Goal: Task Accomplishment & Management: Manage account settings

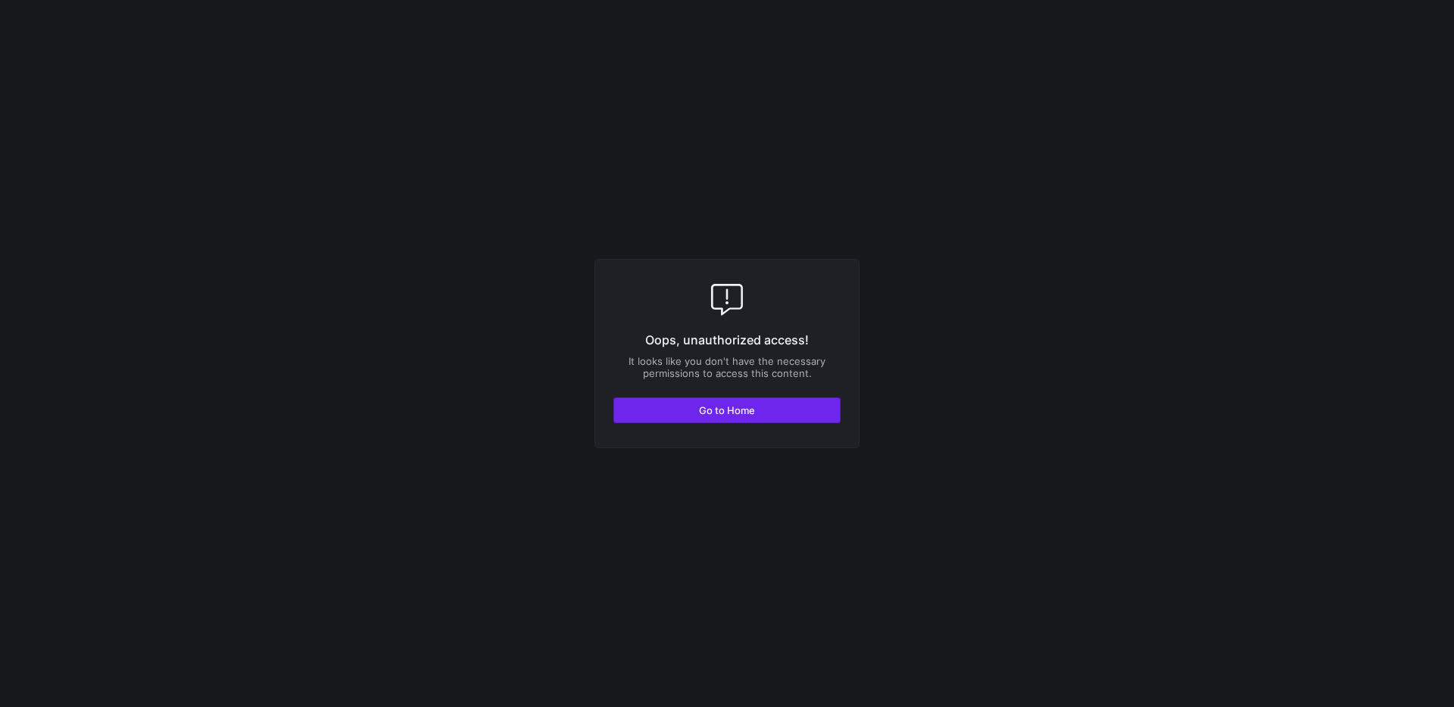
click at [777, 410] on span "button" at bounding box center [727, 410] width 226 height 24
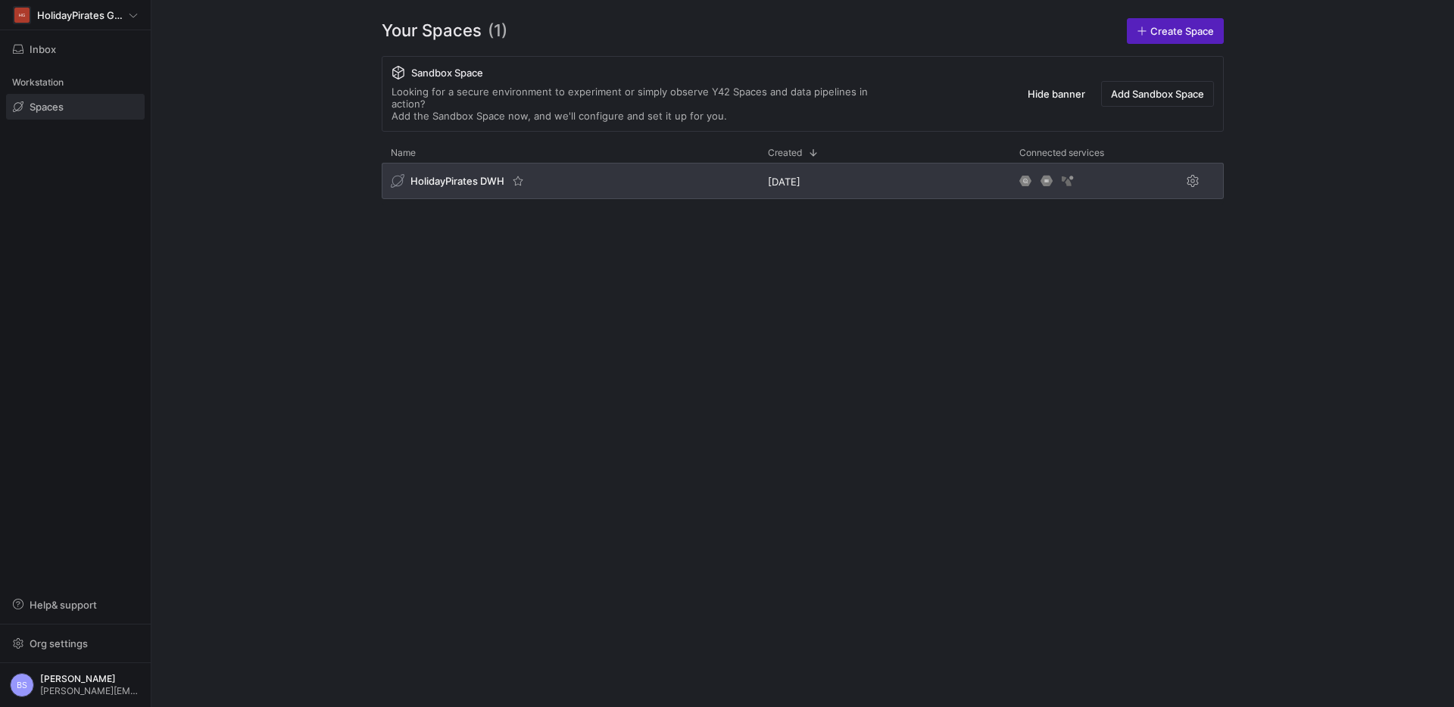
click at [467, 174] on div "HolidayPirates DWH" at bounding box center [448, 181] width 114 height 14
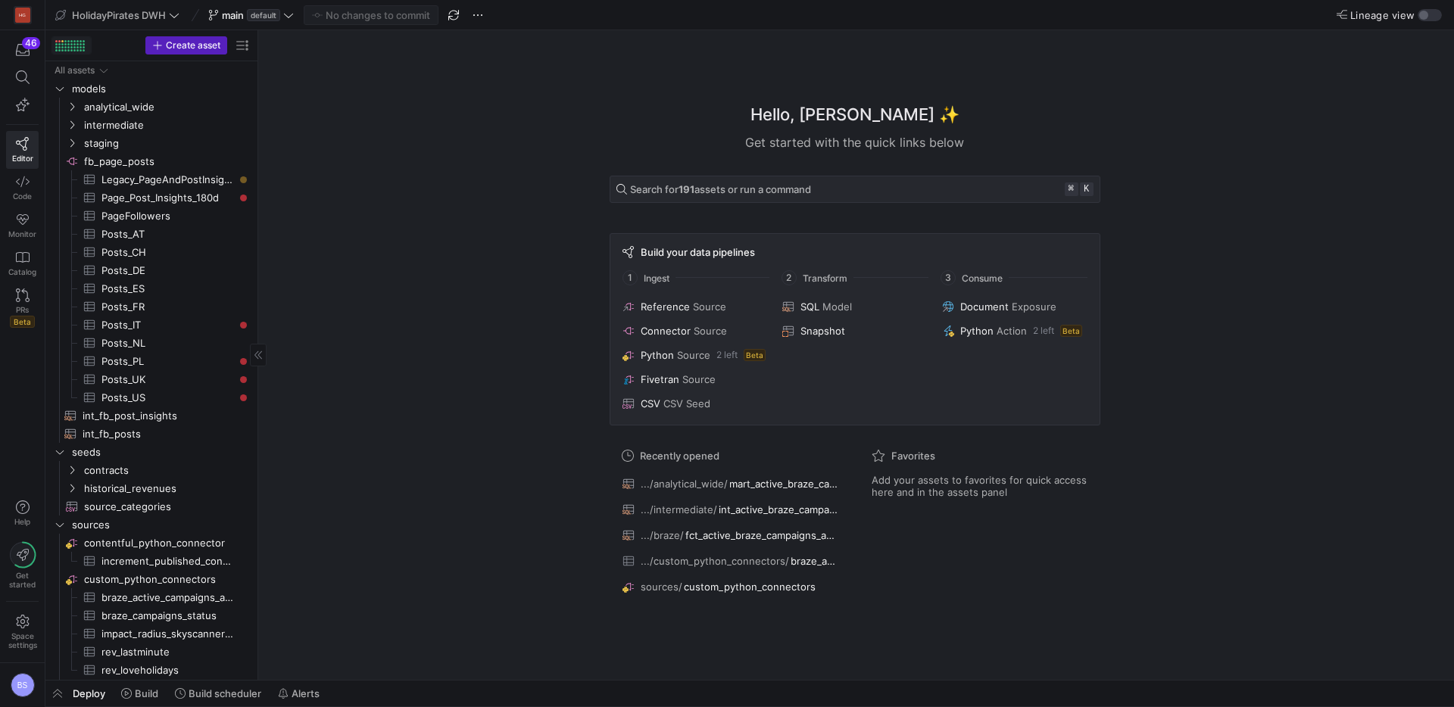
click at [69, 46] on div at bounding box center [68, 47] width 2 height 2
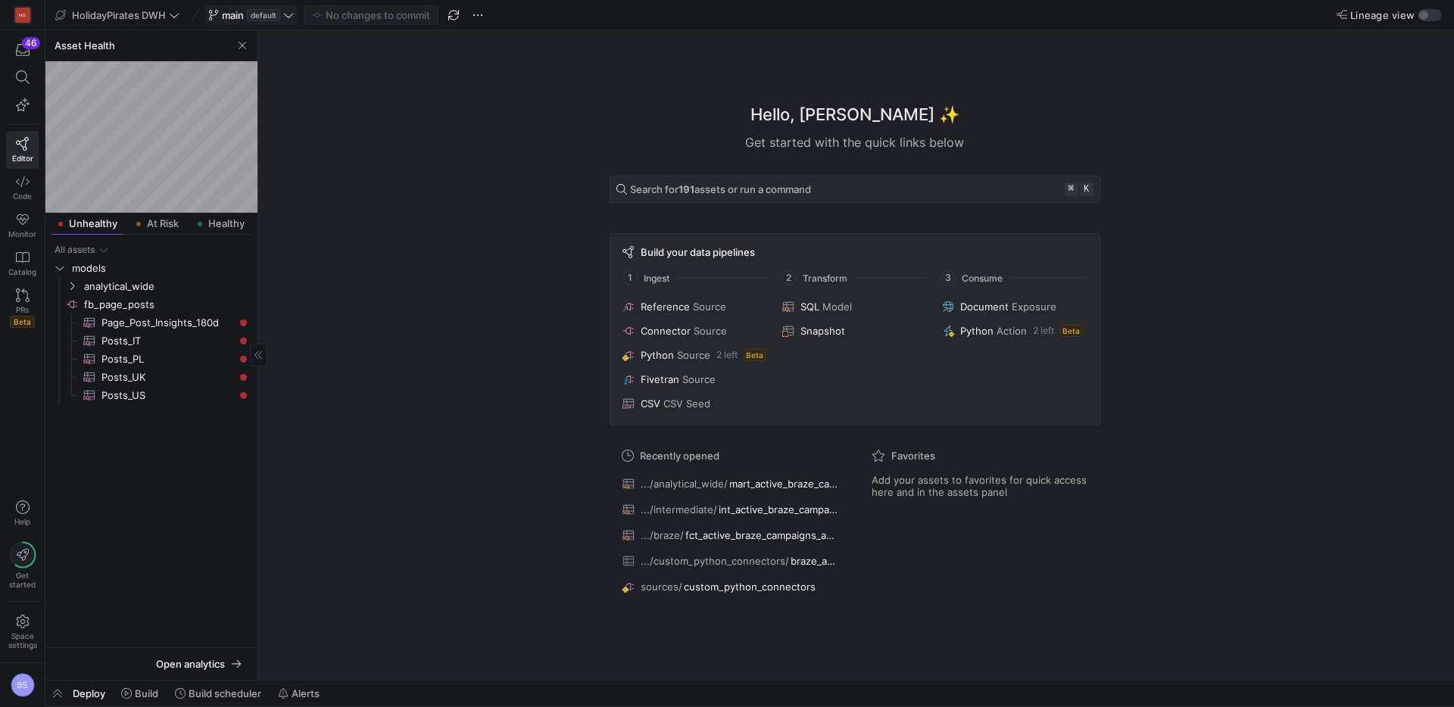
click at [223, 20] on span "main" at bounding box center [233, 15] width 22 height 12
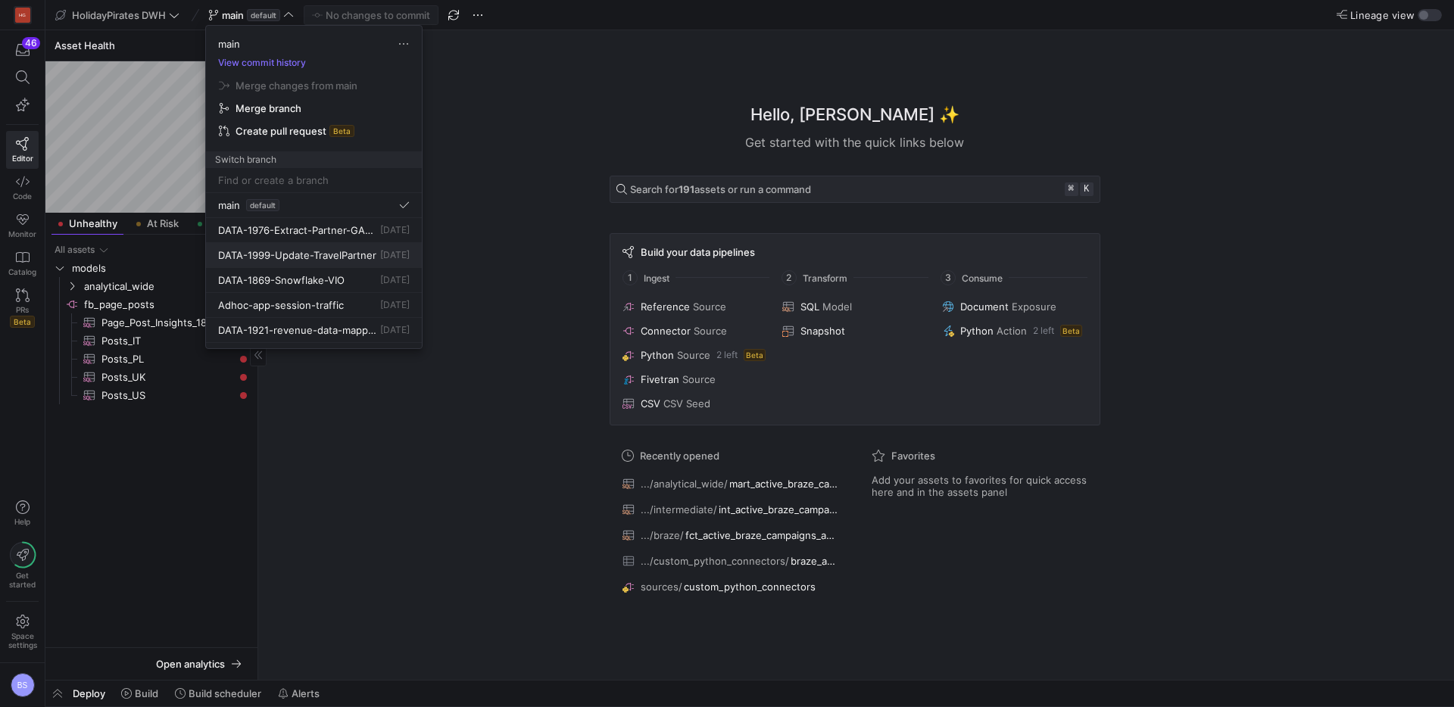
click at [320, 261] on button "DATA-1999-Update-TravelPartner [DATE]" at bounding box center [314, 255] width 216 height 25
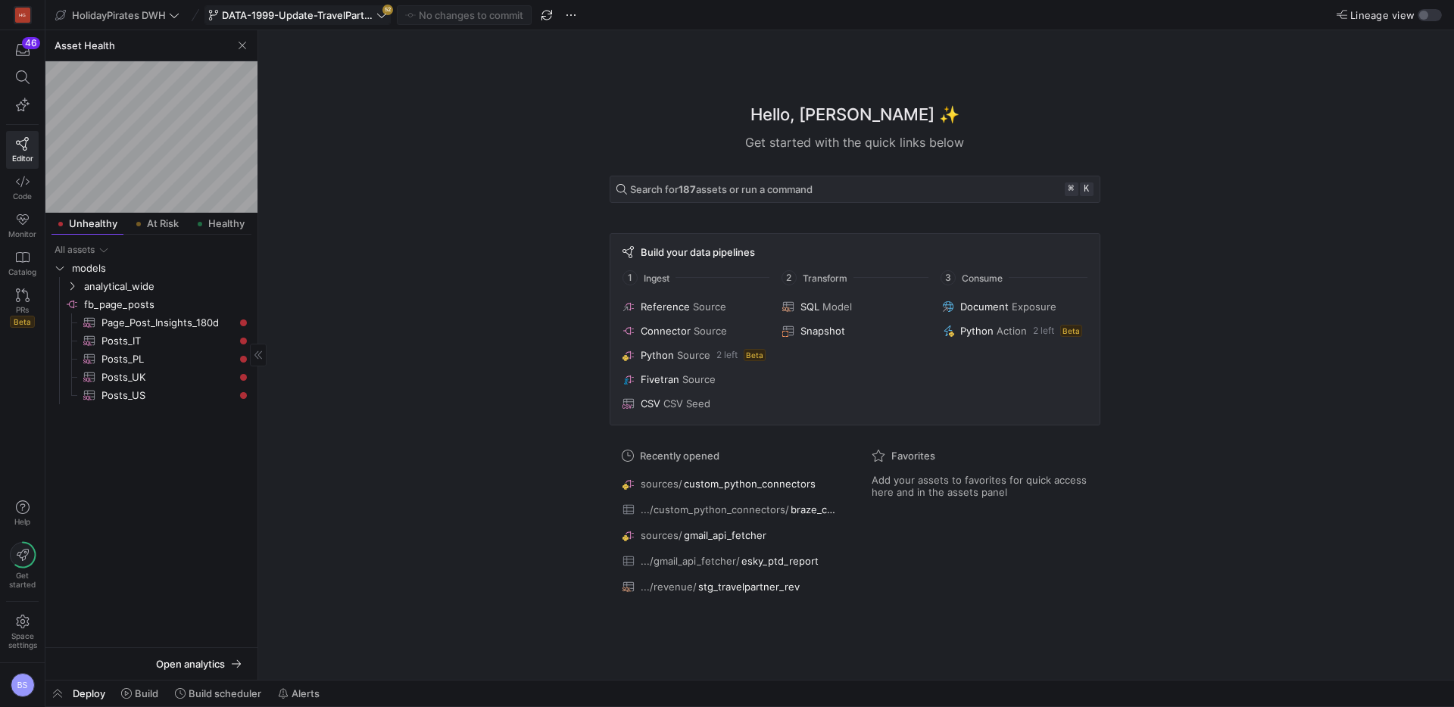
click at [376, 21] on span at bounding box center [297, 15] width 185 height 18
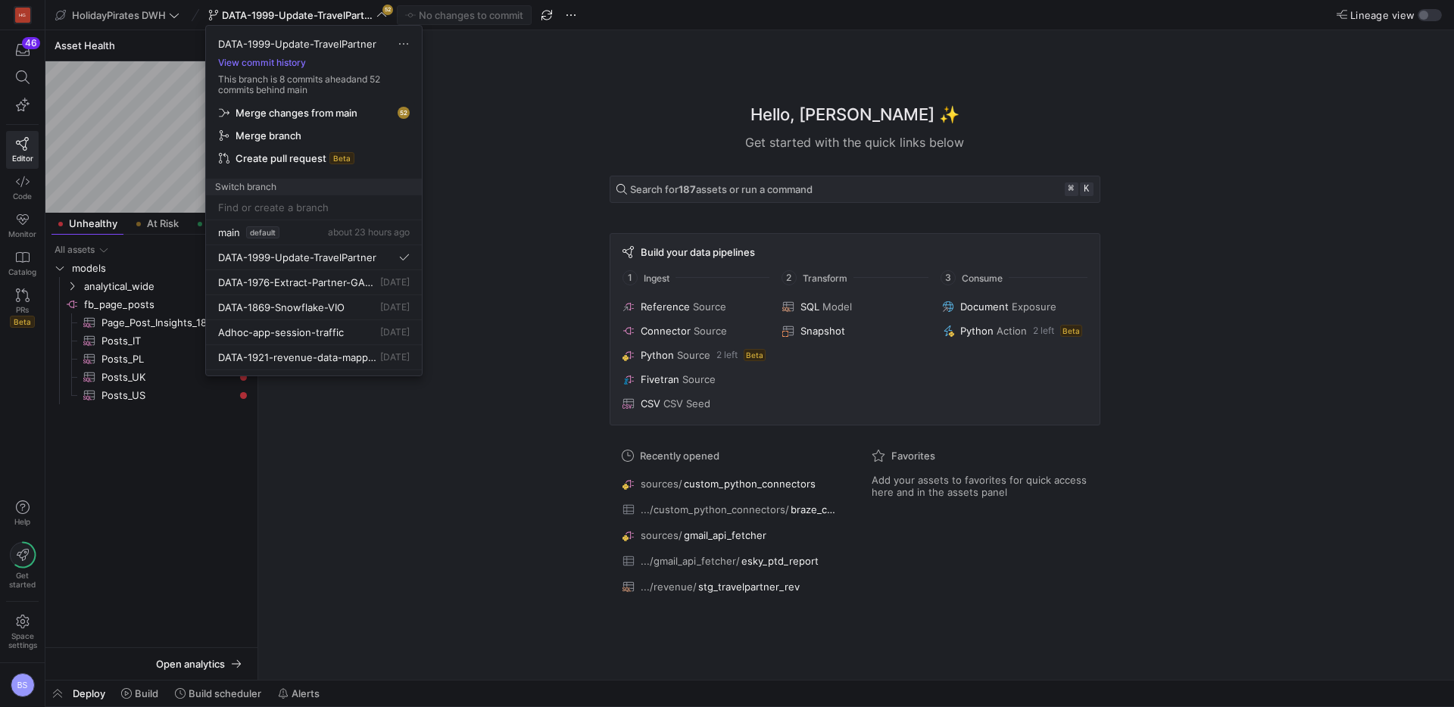
click at [359, 115] on span "Merge changes from main" at bounding box center [314, 113] width 190 height 12
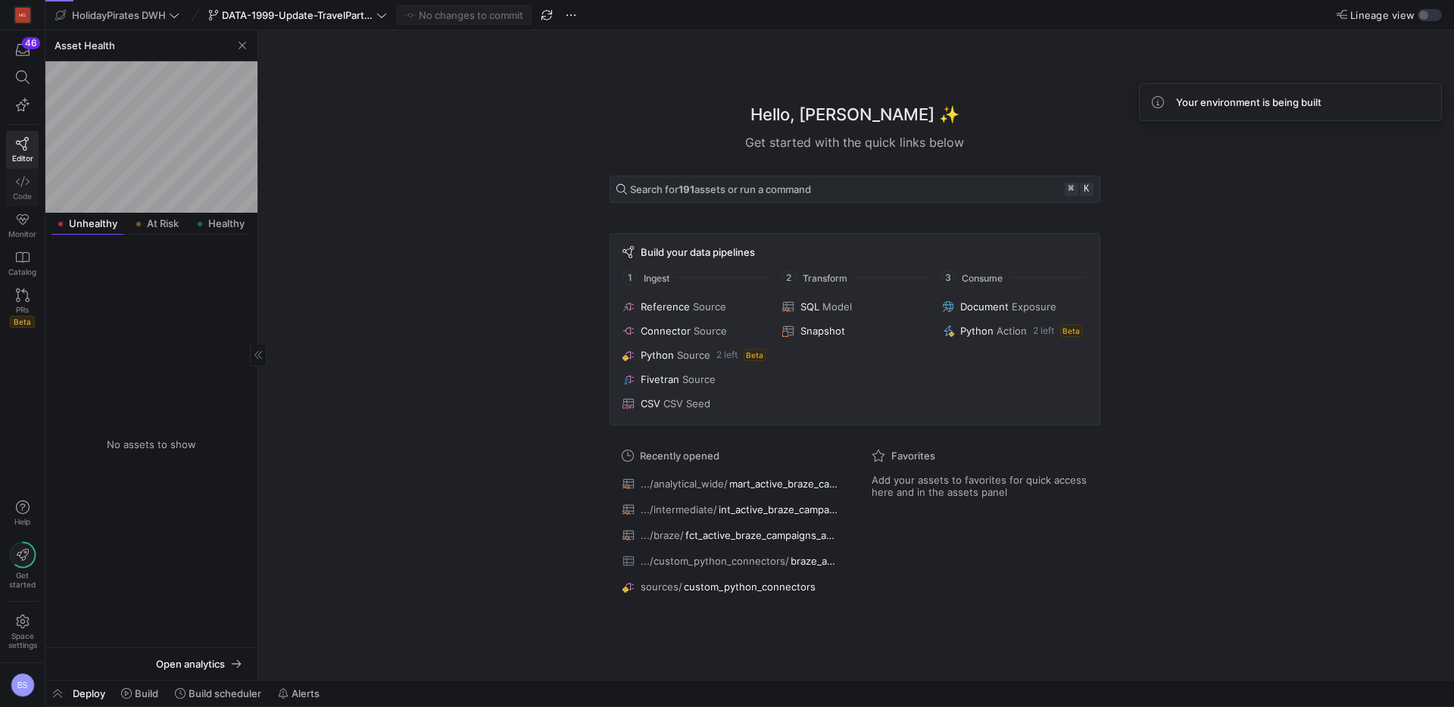
click at [23, 189] on link "Code" at bounding box center [22, 188] width 33 height 38
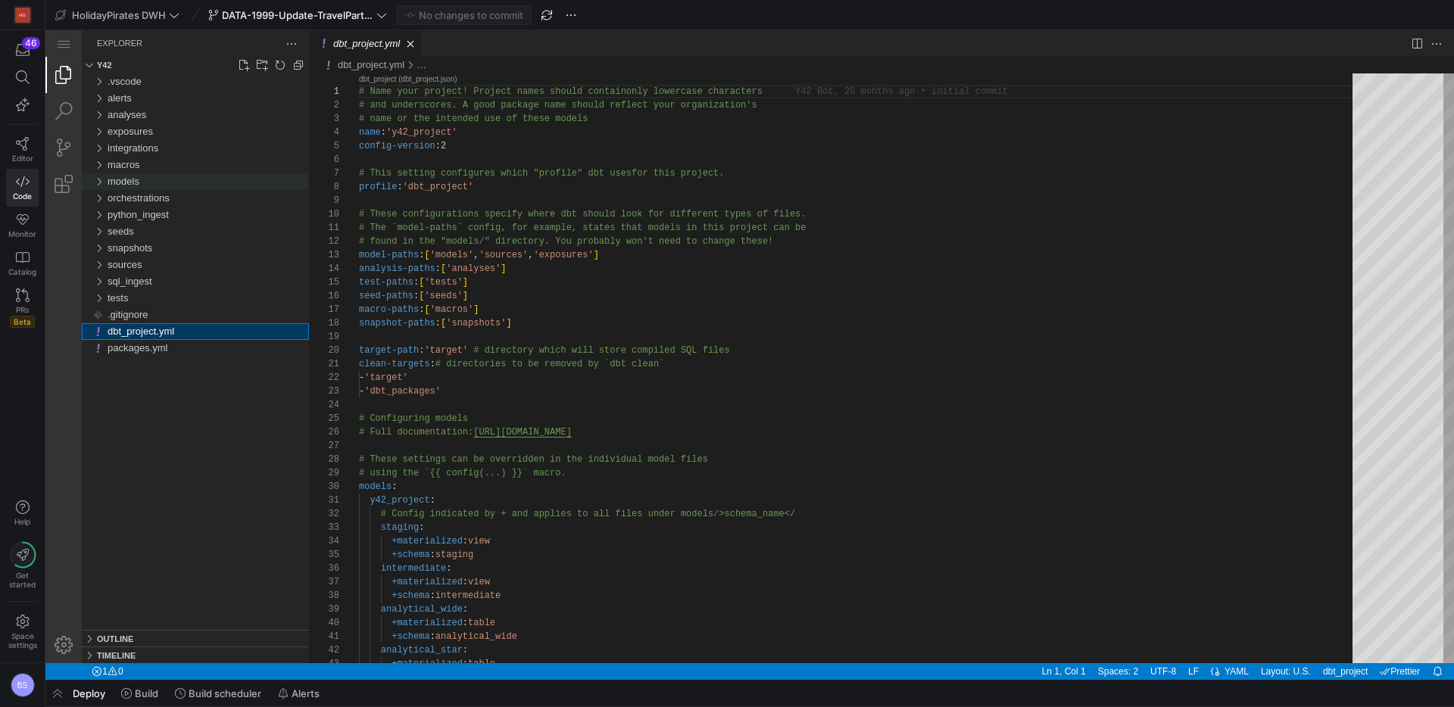
click at [188, 186] on div "models" at bounding box center [208, 181] width 201 height 17
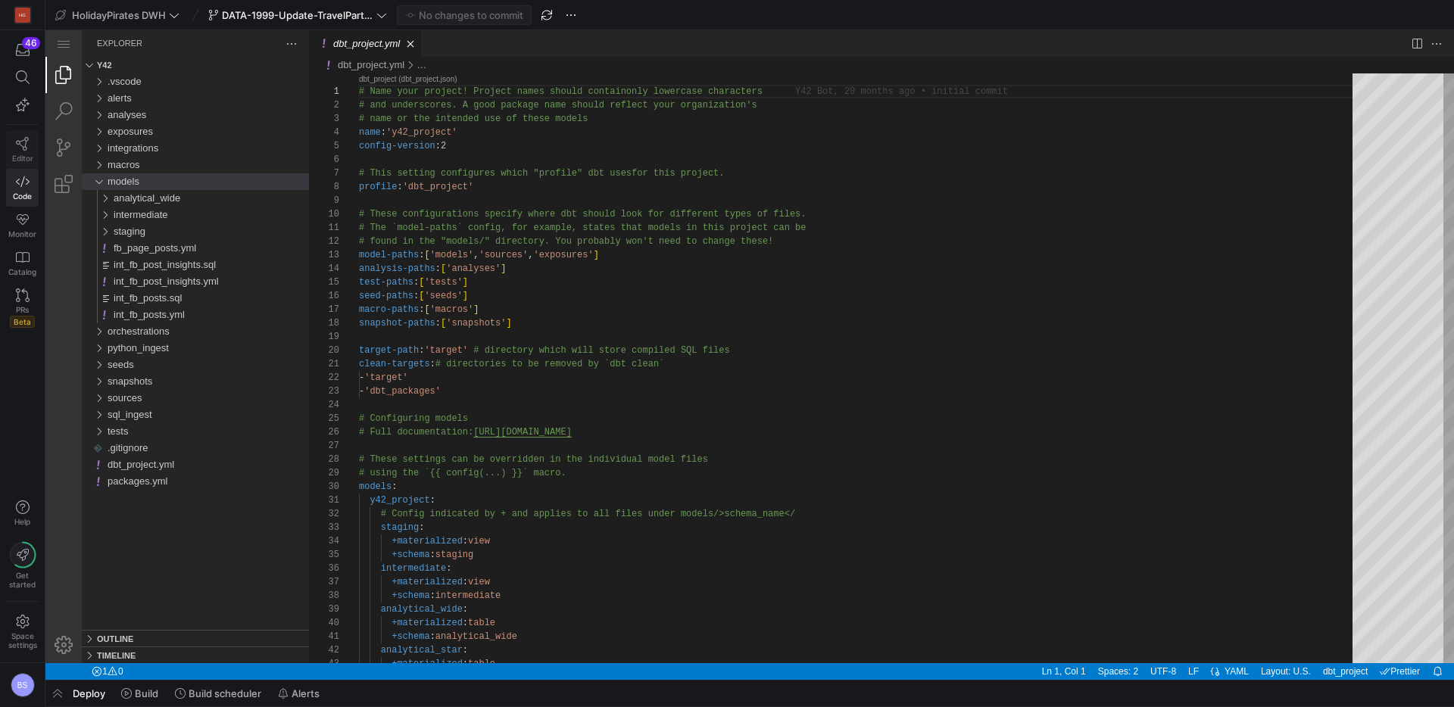
click at [29, 156] on span "Editor" at bounding box center [22, 158] width 21 height 9
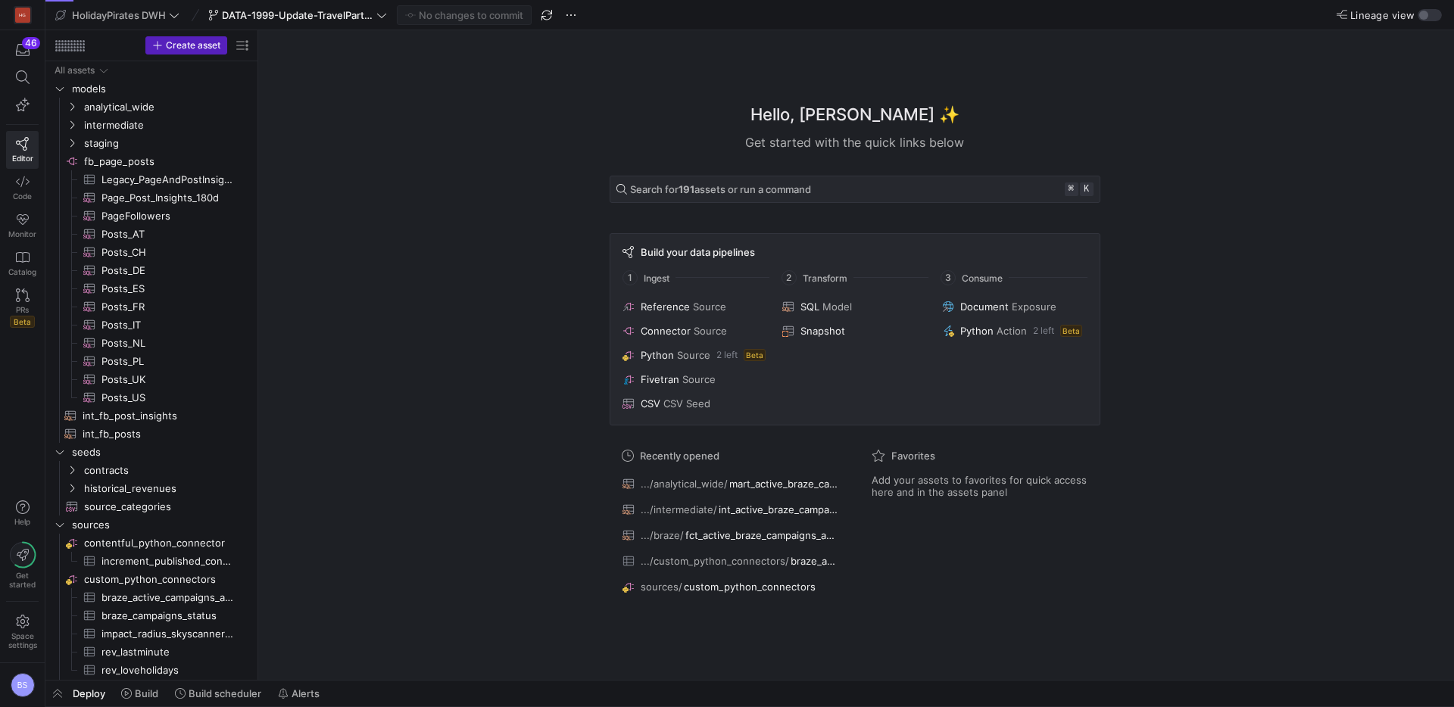
click at [1443, 10] on y42-top-nav "HolidayPirates DWH DATA-1999-Update-TravelPartner No changes to commit Lineage …" at bounding box center [749, 15] width 1408 height 30
click at [1429, 15] on div "button" at bounding box center [1430, 15] width 24 height 12
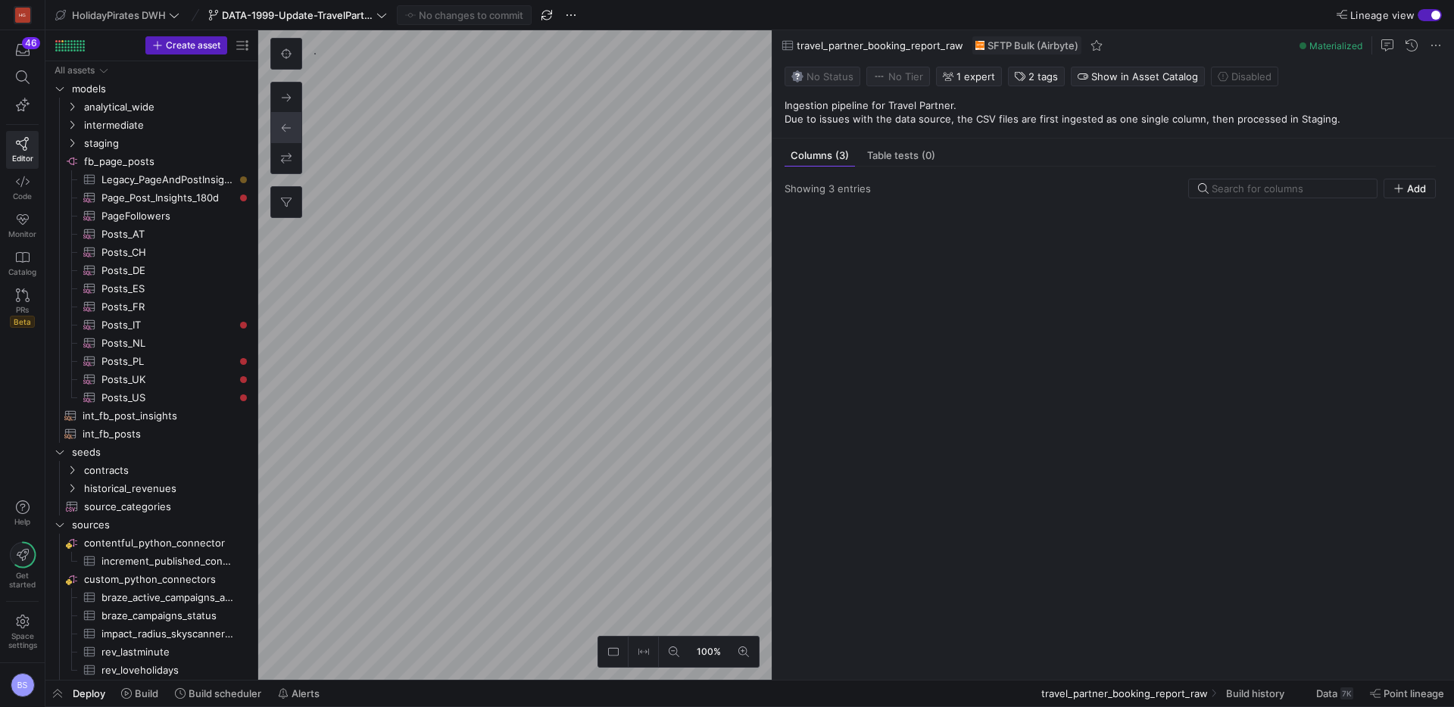
scroll to position [944, 0]
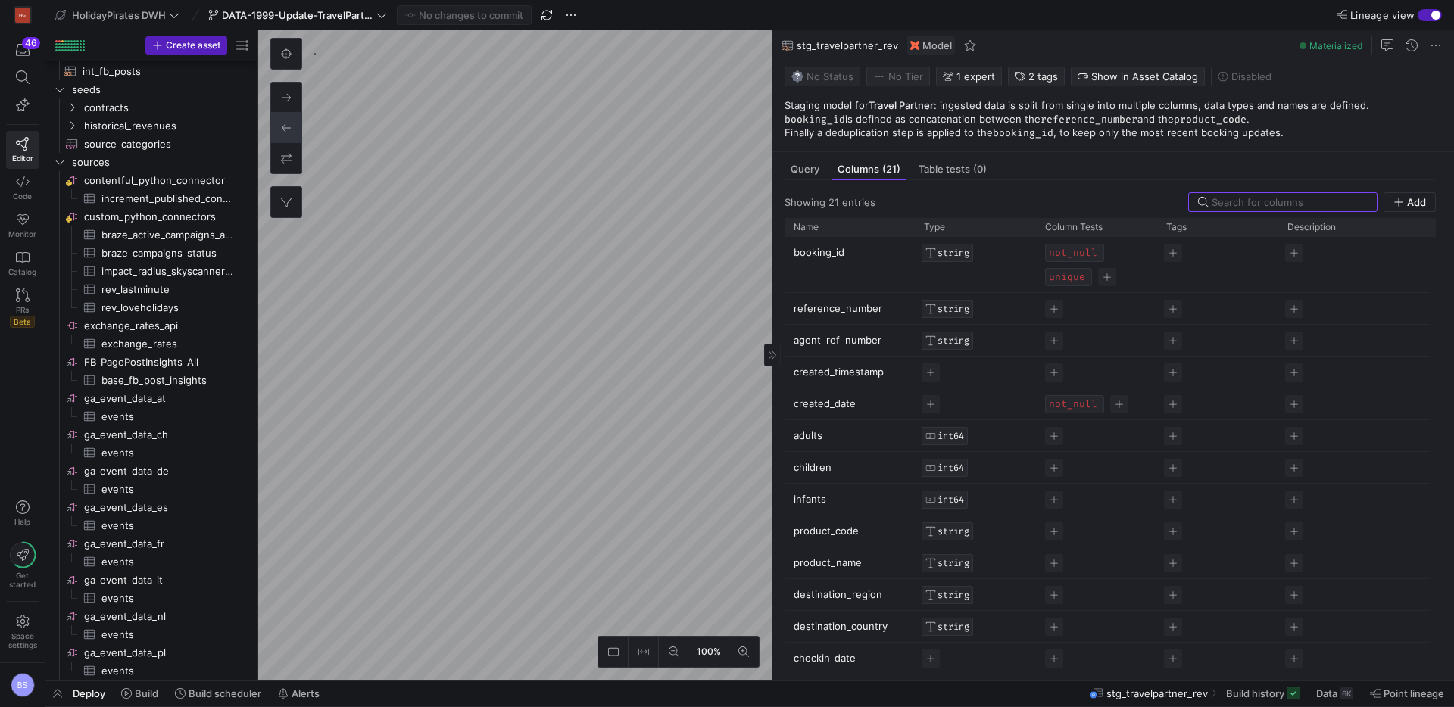
scroll to position [291, 0]
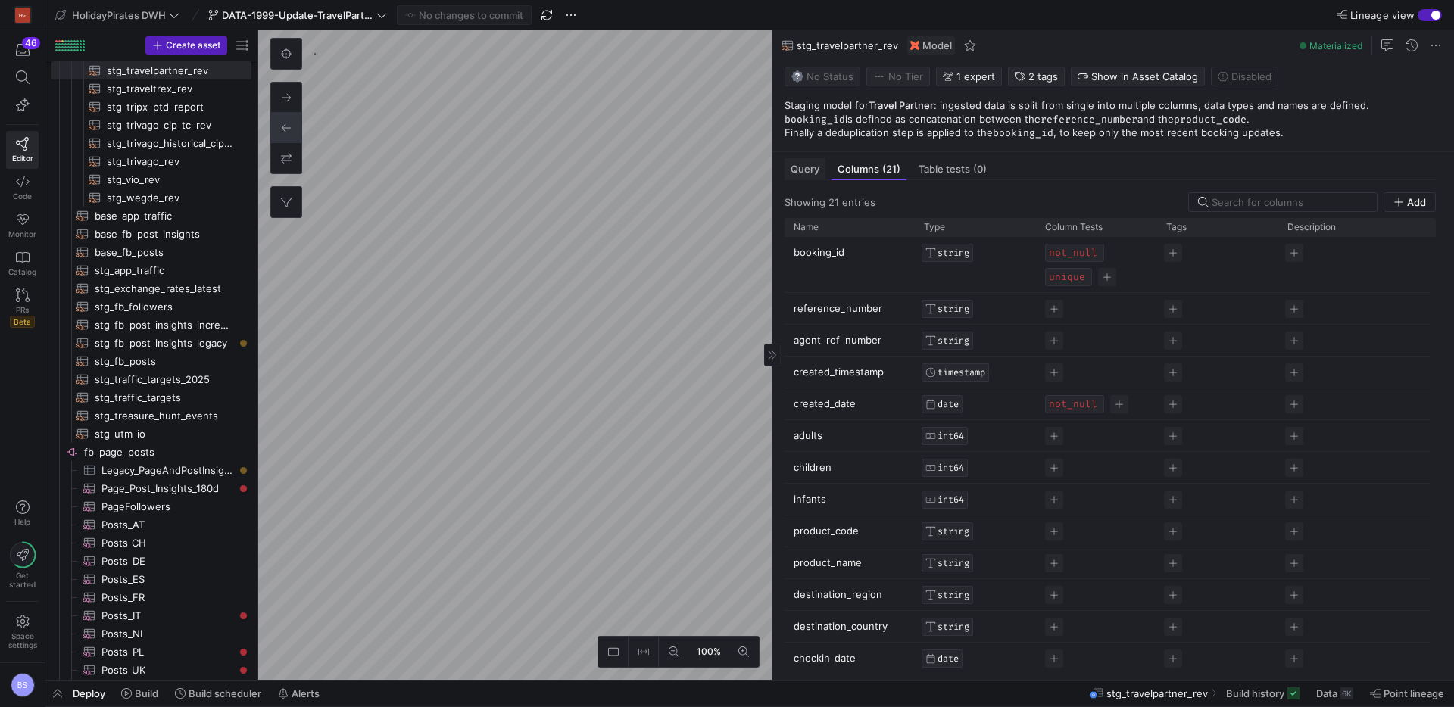
click at [811, 173] on span "Query" at bounding box center [805, 169] width 29 height 10
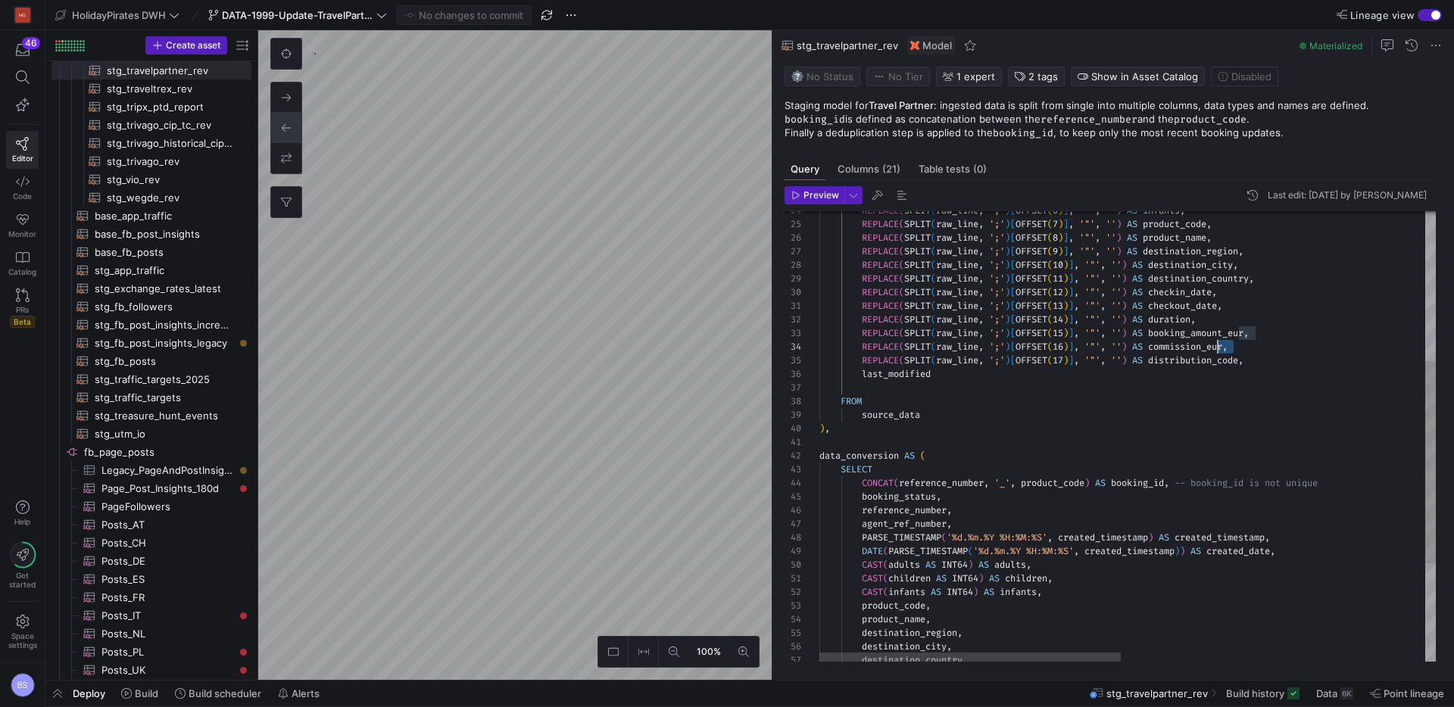
scroll to position [41, 398]
drag, startPoint x: 1234, startPoint y: 343, endPoint x: 1217, endPoint y: 345, distance: 17.6
click at [1217, 345] on div "REPLACE ( SPLIT ( raw_line , ';' ) [ OFFSET ( 10 ) ] , '"' , '' ) AS destinatio…" at bounding box center [1437, 379] width 1237 height 1003
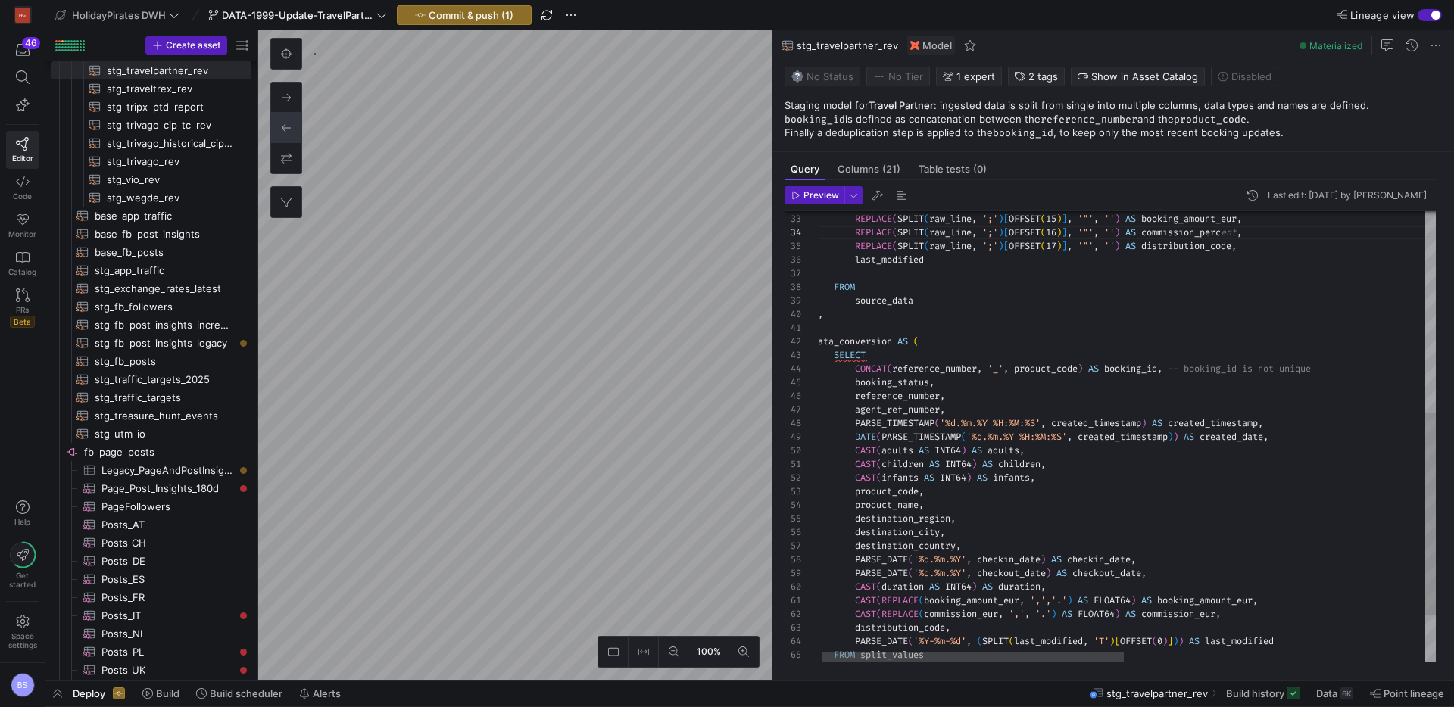
drag, startPoint x: 1218, startPoint y: 301, endPoint x: 1217, endPoint y: 254, distance: 46.2
click at [1218, 299] on div "source_data" at bounding box center [1431, 301] width 1237 height 14
click at [1215, 236] on div "REPLACE ( SPLIT ( raw_line , ';' ) [ OFFSET ( 15 ) ] , '"' , '' ) AS booking_am…" at bounding box center [1431, 265] width 1237 height 1003
click at [1215, 260] on div "last_modified" at bounding box center [1431, 260] width 1237 height 14
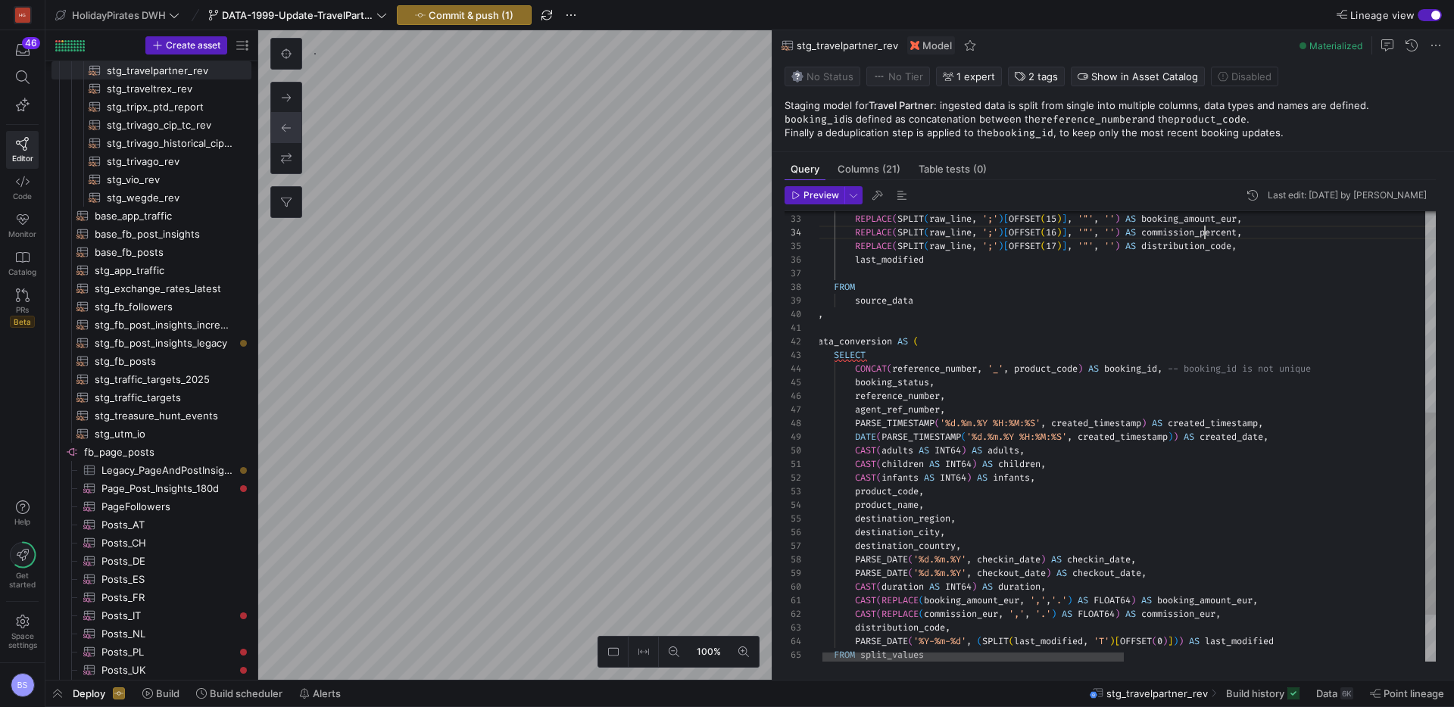
click at [1204, 229] on div "REPLACE ( SPLIT ( raw_line , ';' ) [ OFFSET ( 15 ) ] , '"' , '' ) AS booking_am…" at bounding box center [1431, 265] width 1237 height 1003
click at [1193, 619] on div "REPLACE ( SPLIT ( raw_line , ';' ) [ OFFSET ( 15 ) ] , '"' , '' ) AS booking_am…" at bounding box center [1431, 265] width 1237 height 1003
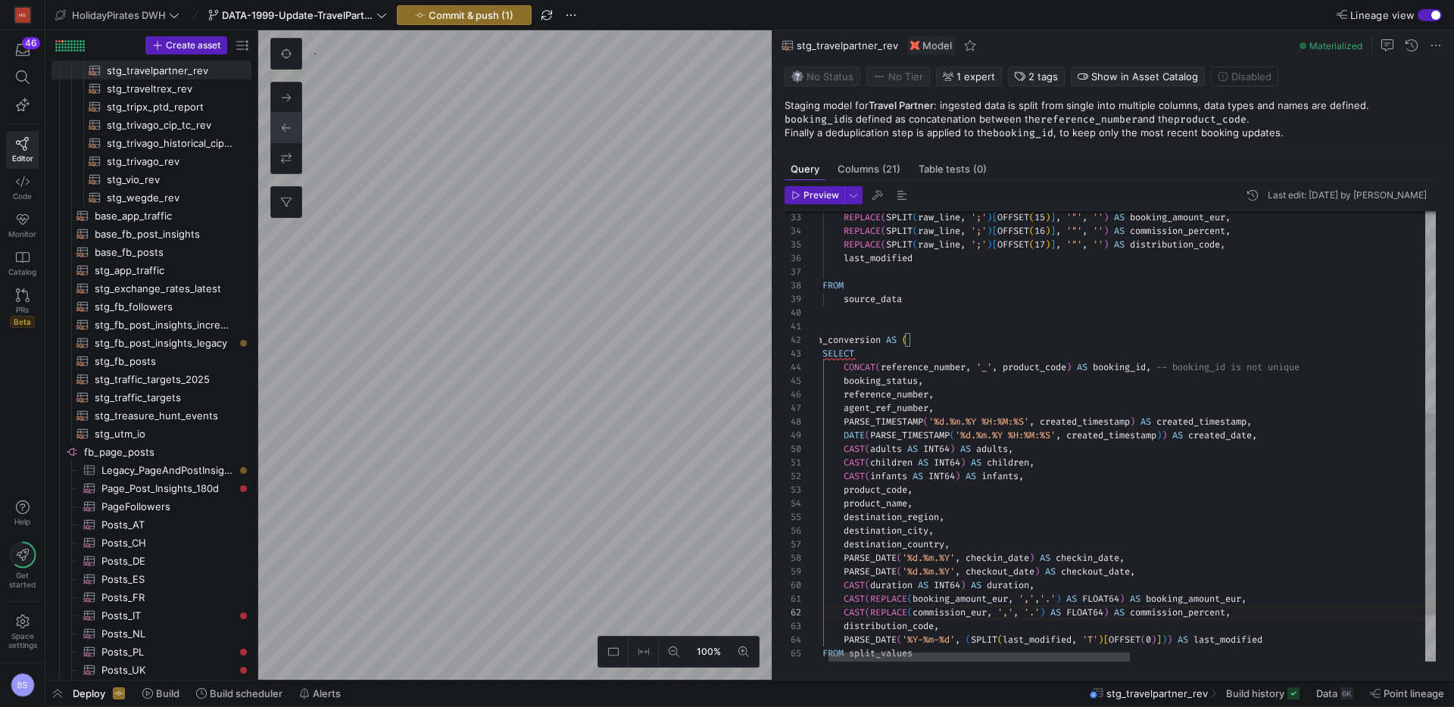
scroll to position [14, 317]
click at [1117, 613] on div "REPLACE ( SPLIT ( raw_line , ';' ) [ OFFSET ( 15 ) ] , '"' , '' ) AS booking_am…" at bounding box center [1419, 263] width 1237 height 1003
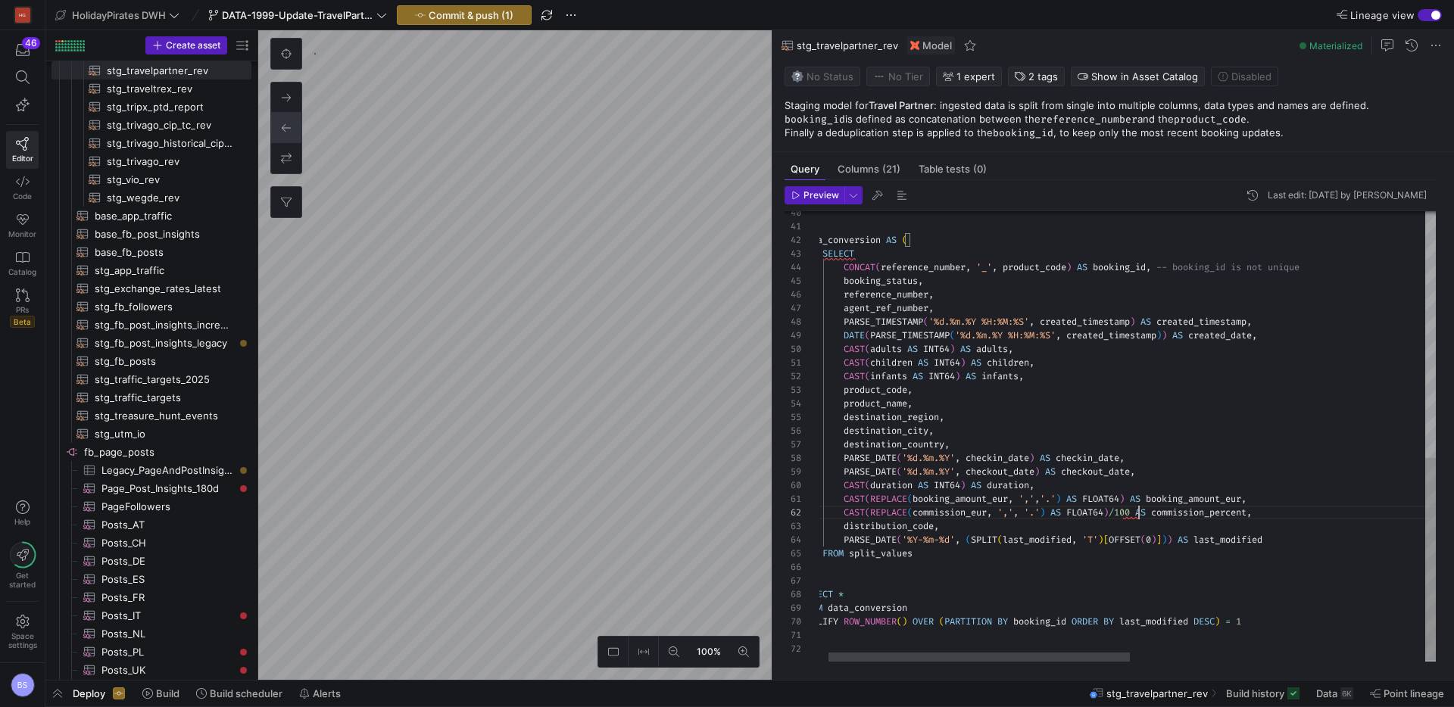
click at [1197, 513] on div ") , data_conversion AS ( SELECT CONCAT ( reference_number , '_' , product_code …" at bounding box center [1419, 163] width 1237 height 1003
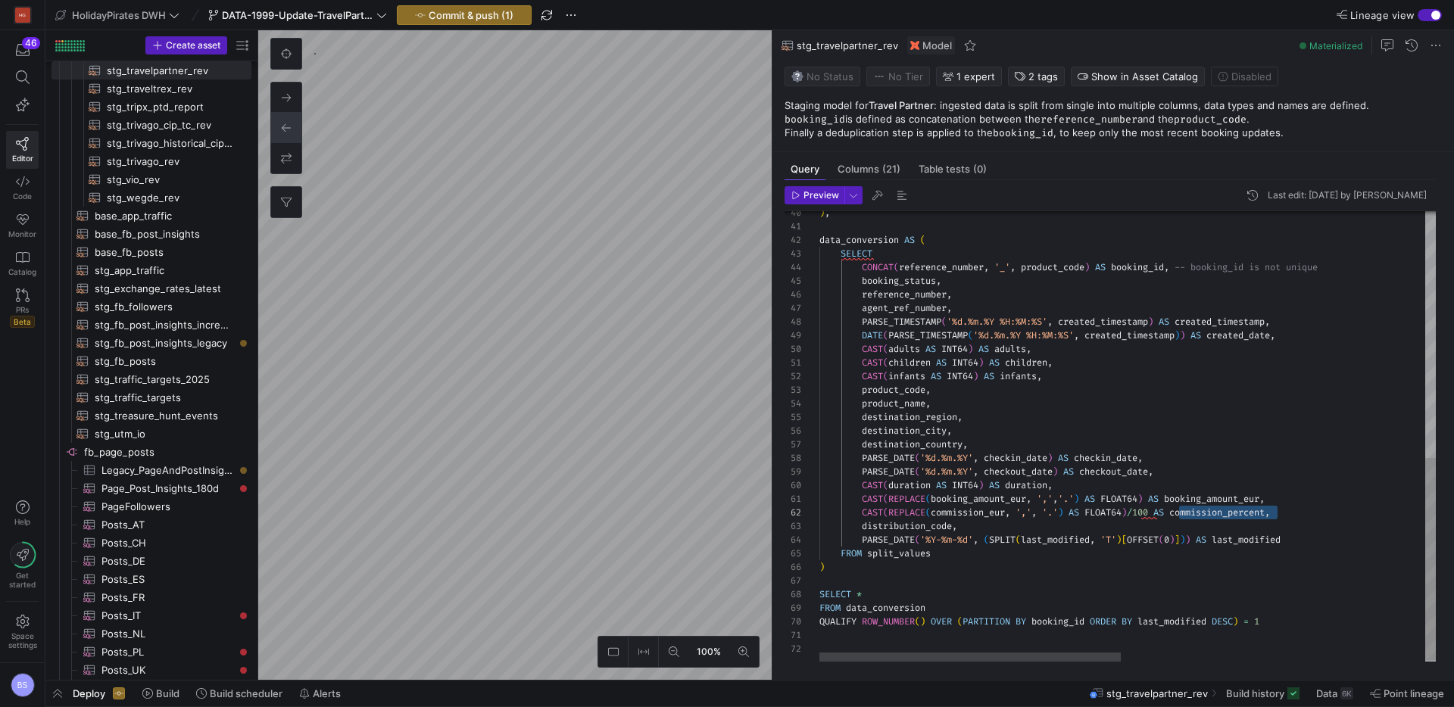
scroll to position [95, 49]
click at [906, 595] on div ") , data_conversion AS ( SELECT CONCAT ( reference_number , '_' , product_code …" at bounding box center [1437, 163] width 1237 height 1003
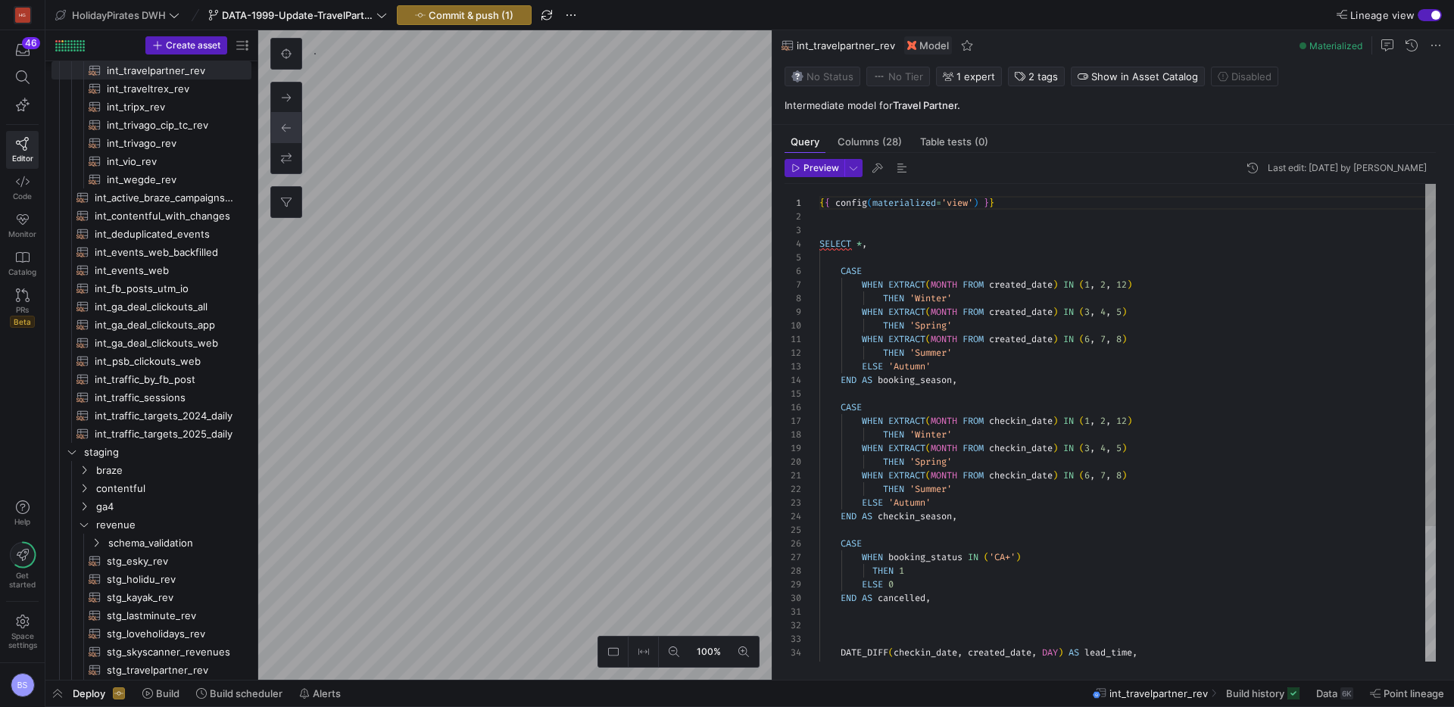
click at [878, 250] on div "CASE WHEN EXTRACT ( MONTH FROM checkin_date ) IN ( 1 , 2 , 12 ) THEN 'Winter' W…" at bounding box center [1127, 517] width 616 height 666
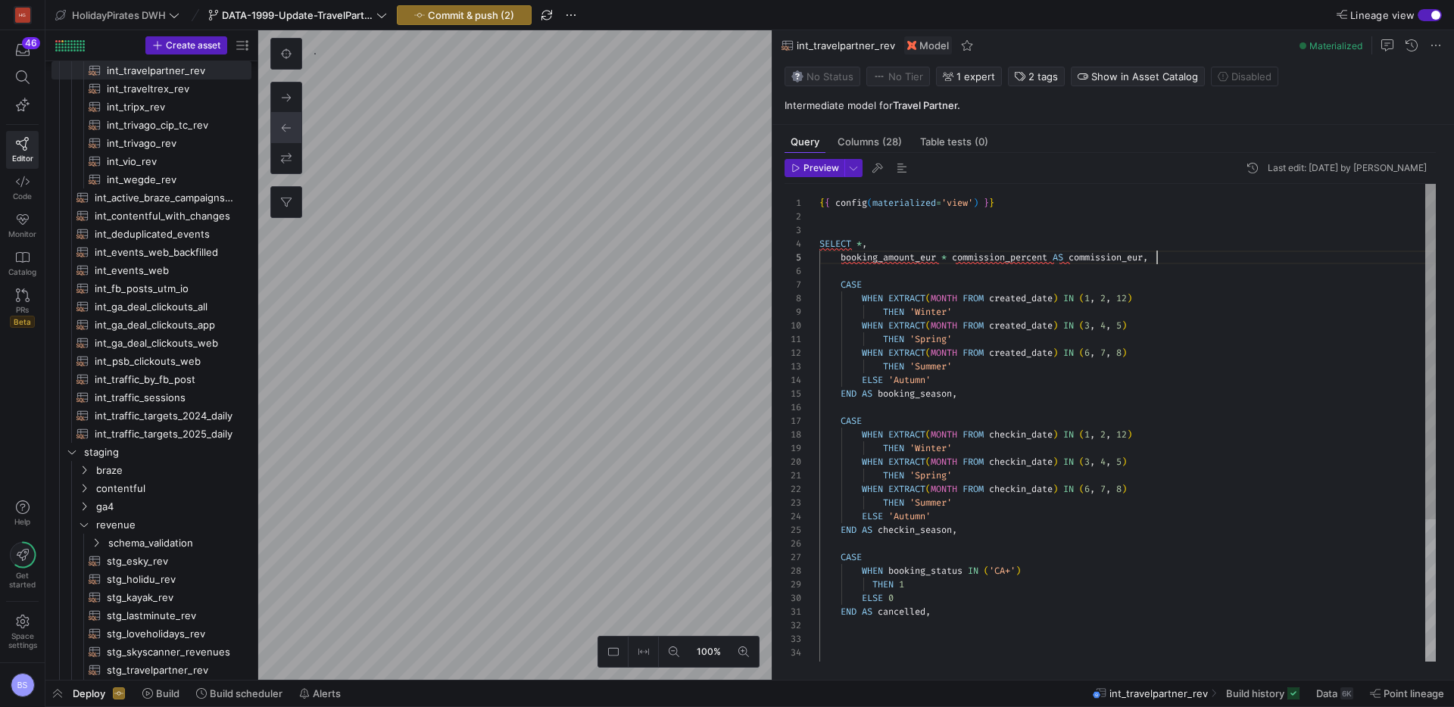
scroll to position [55, 337]
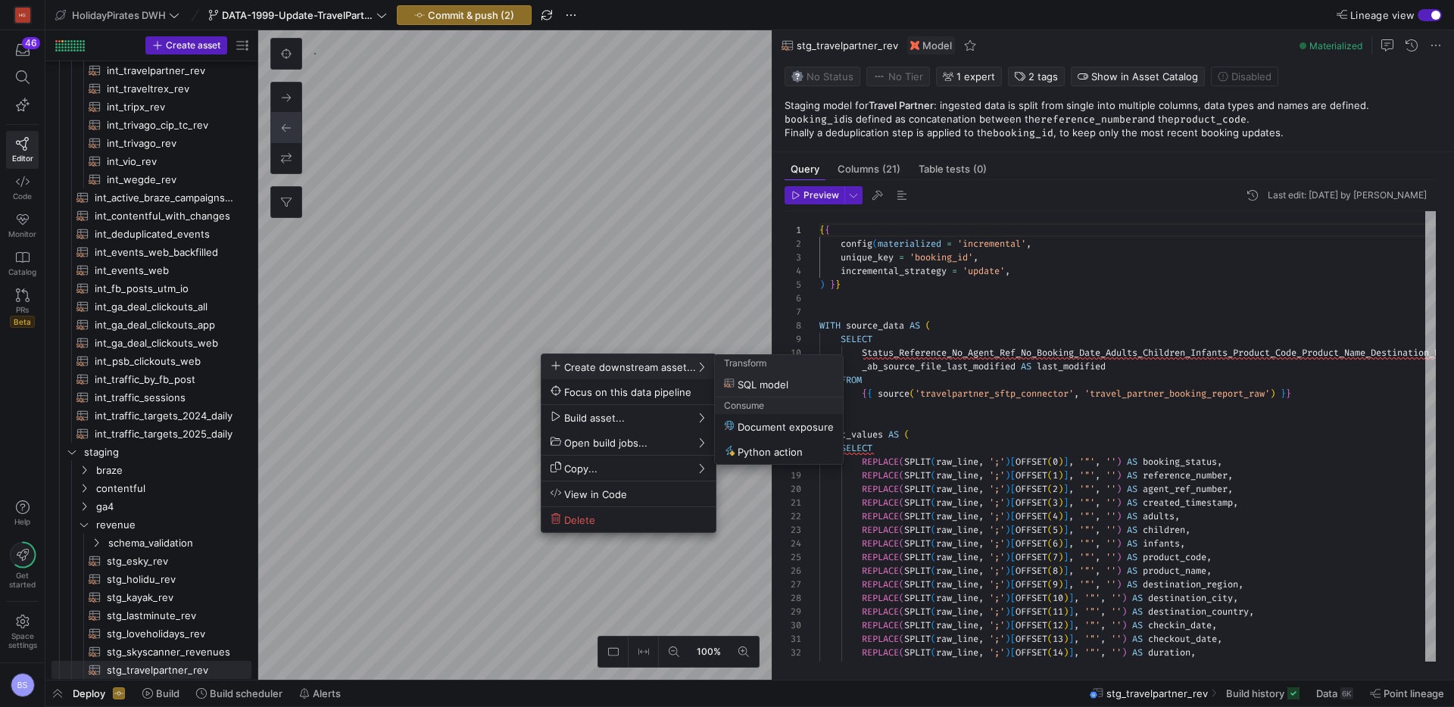
click at [1125, 466] on div at bounding box center [727, 353] width 1454 height 707
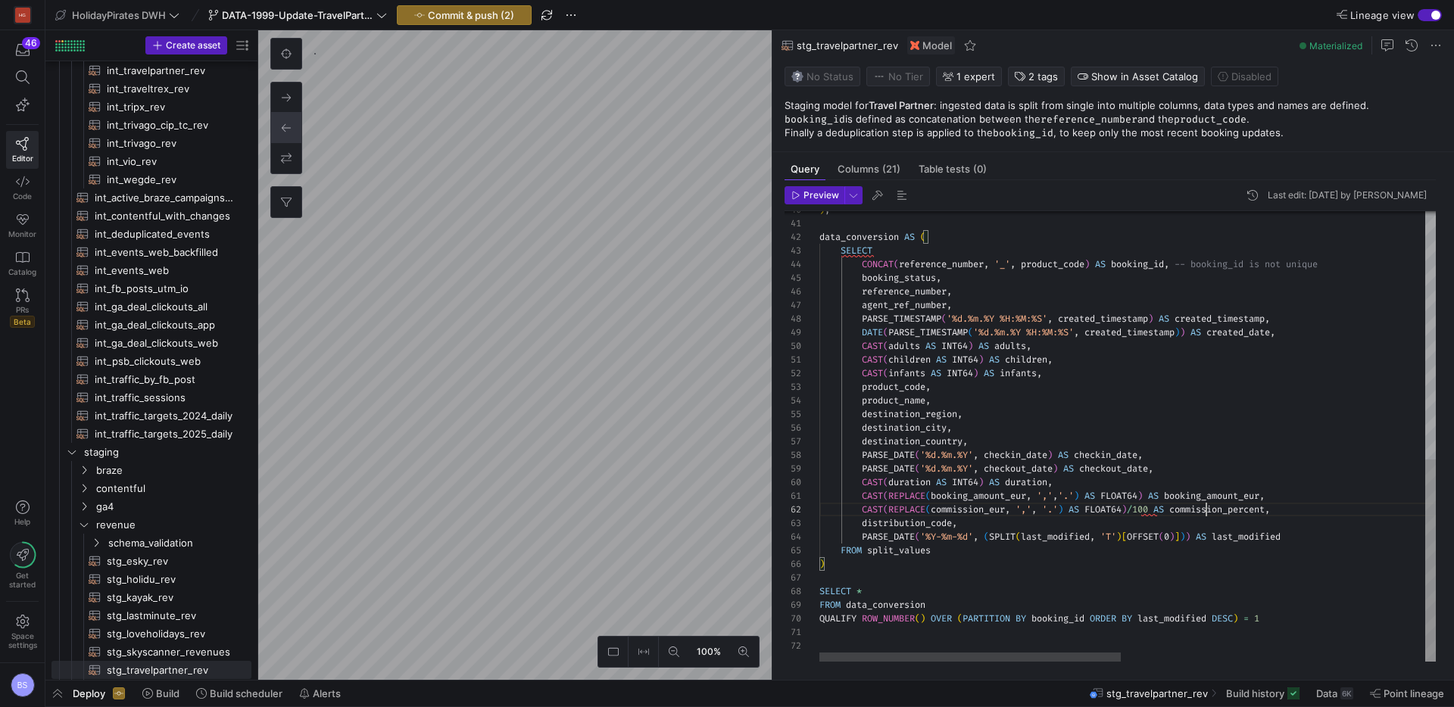
click at [1205, 510] on div ") , data_conversion AS ( SELECT CONCAT ( reference_number , '_' , product_code …" at bounding box center [1437, 160] width 1237 height 1003
click at [964, 506] on div ") , data_conversion AS ( SELECT CONCAT ( reference_number , '_' , product_code …" at bounding box center [1437, 160] width 1237 height 1003
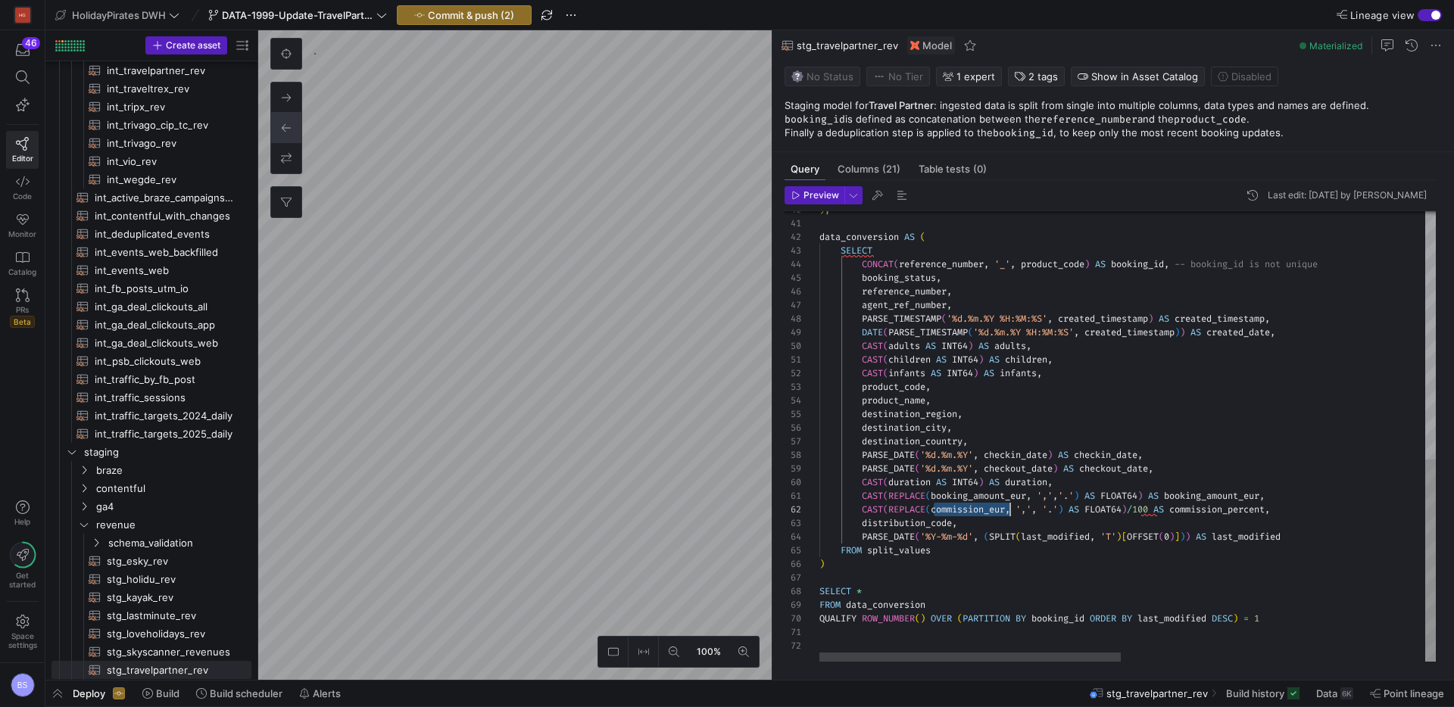
scroll to position [14, 213]
click at [891, 507] on div ") , data_conversion AS ( SELECT CONCAT ( reference_number , '_' , product_code …" at bounding box center [1437, 160] width 1237 height 1003
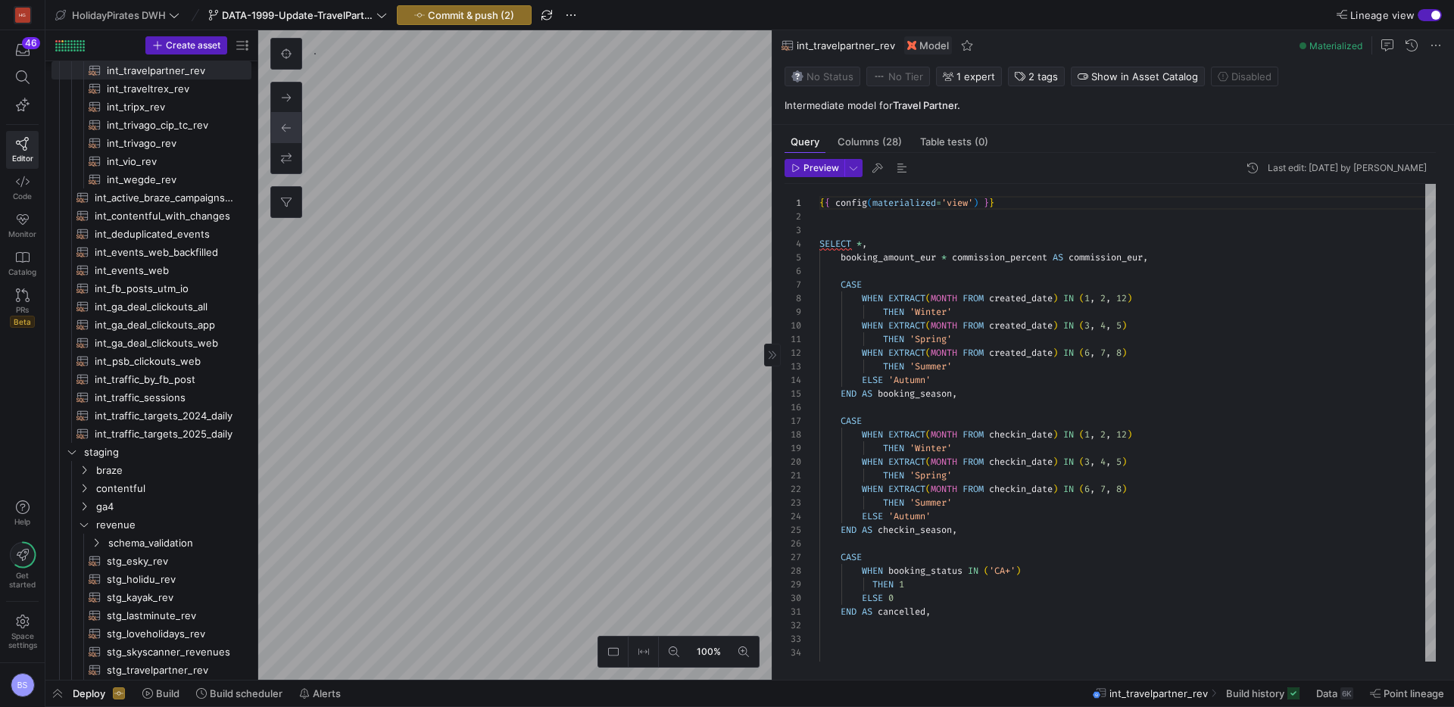
type textarea "{{ config(materialized = 'incremental', unique_key = 'booking_id', incremental_…"
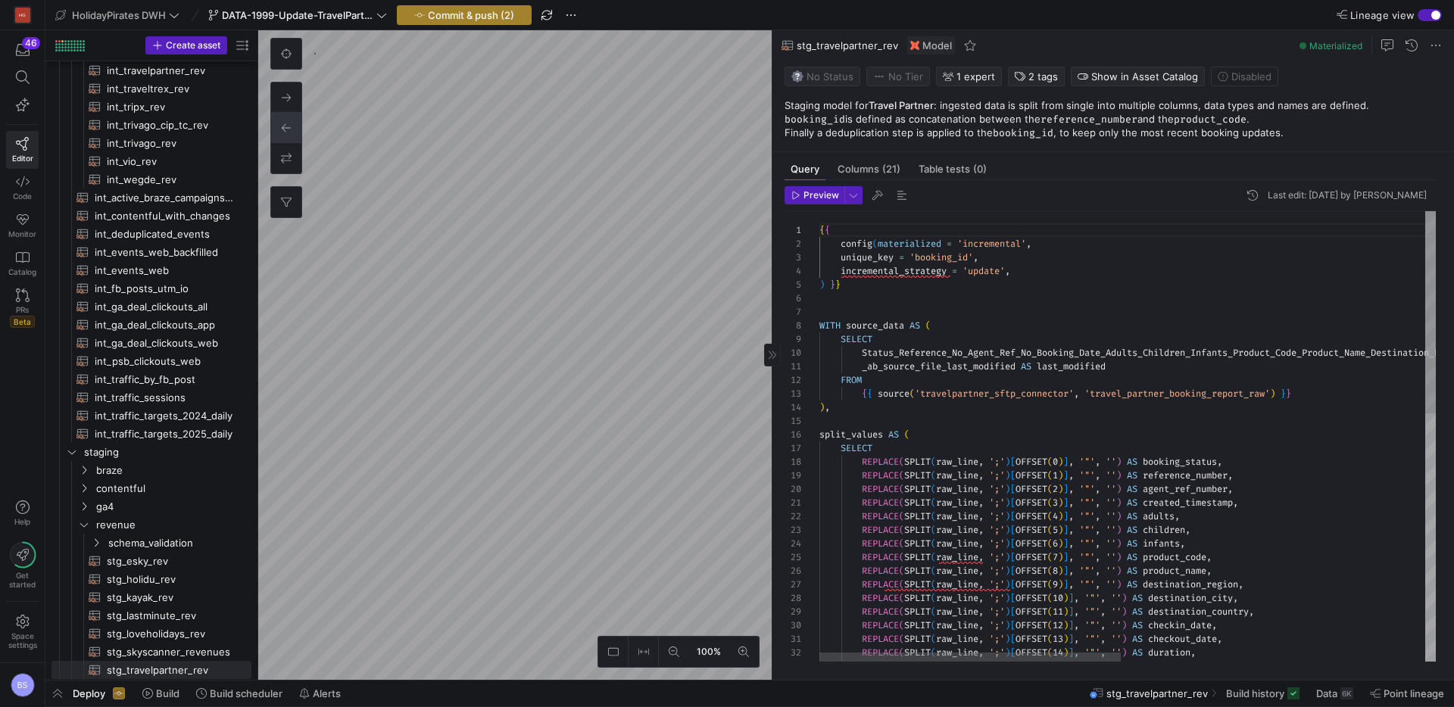
click at [446, 9] on span "Commit & push (2)" at bounding box center [471, 15] width 86 height 12
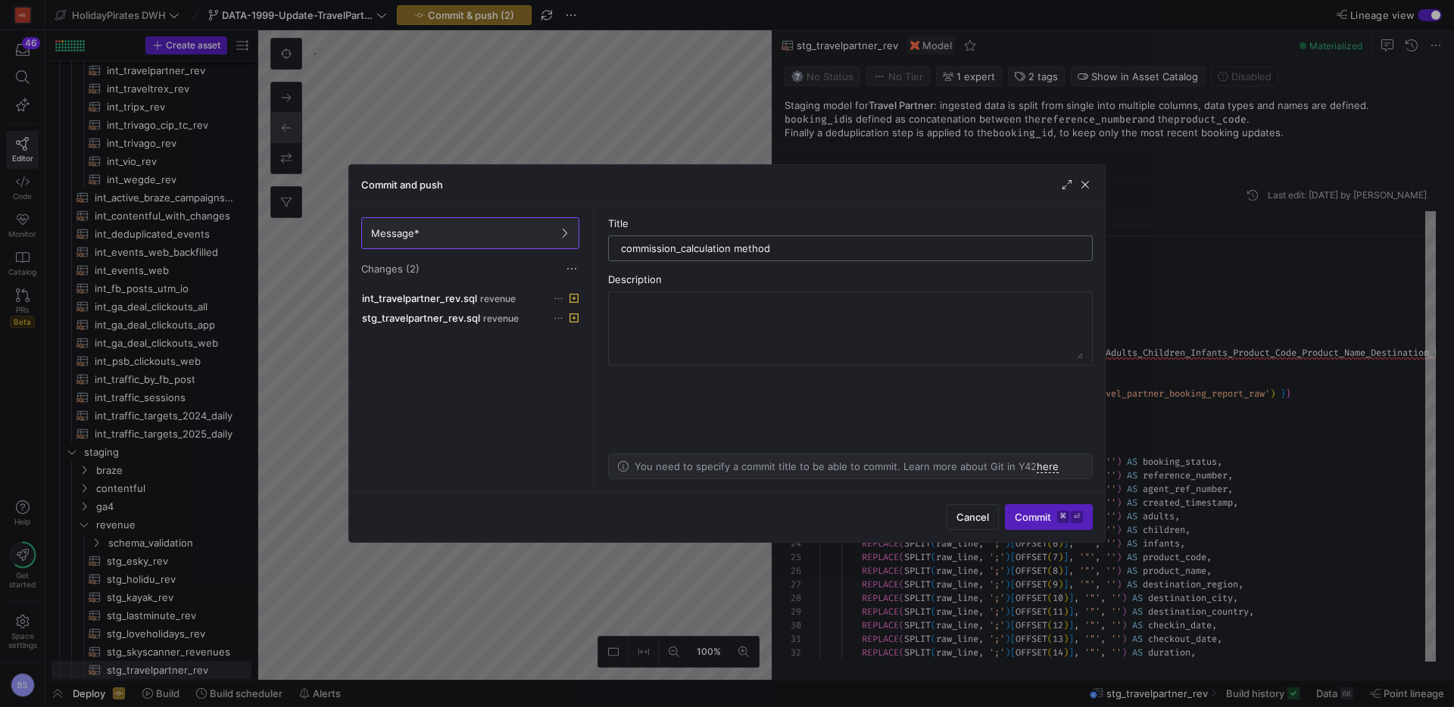
click at [681, 251] on input "commission_calculation method" at bounding box center [850, 248] width 459 height 12
type input "commission calculation method"
click at [1051, 522] on span "Commit ⌘ ⏎" at bounding box center [1049, 517] width 68 height 12
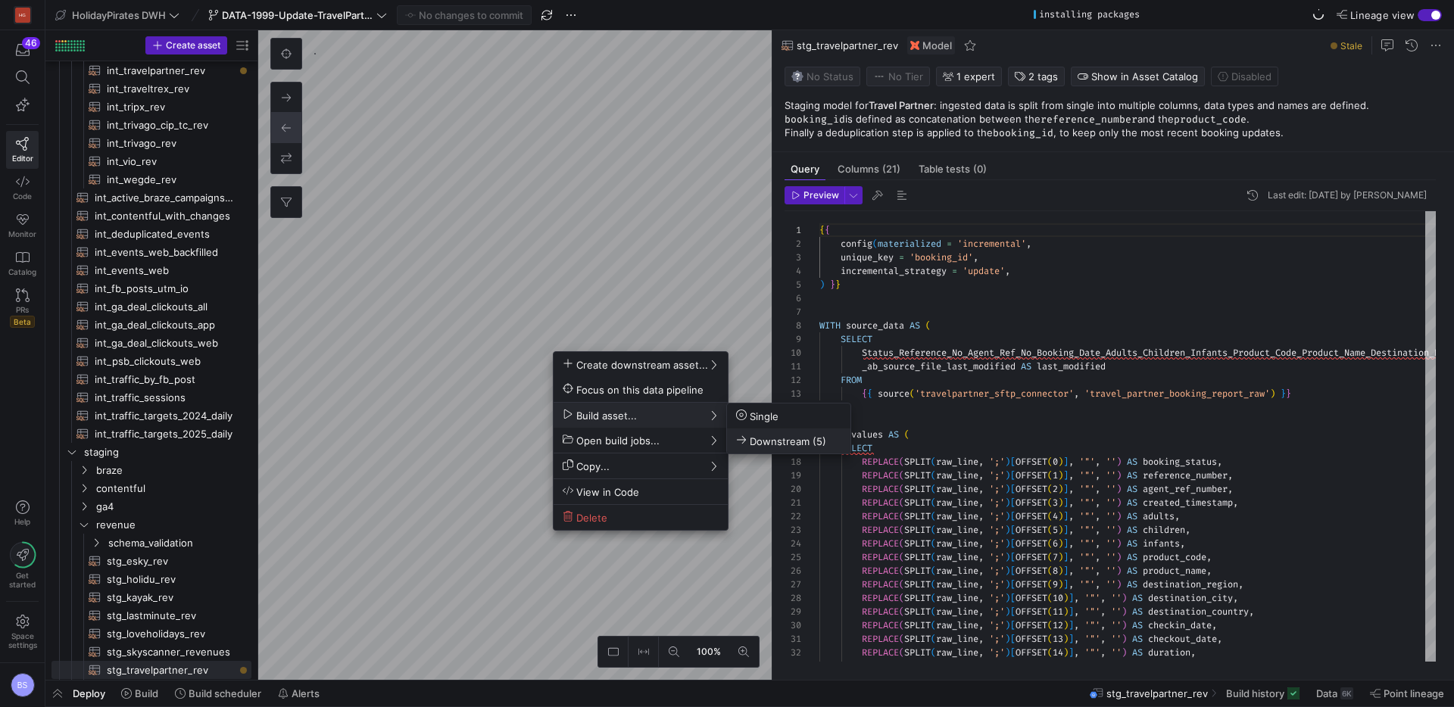
click at [765, 439] on span "Downstream (5)" at bounding box center [781, 441] width 90 height 13
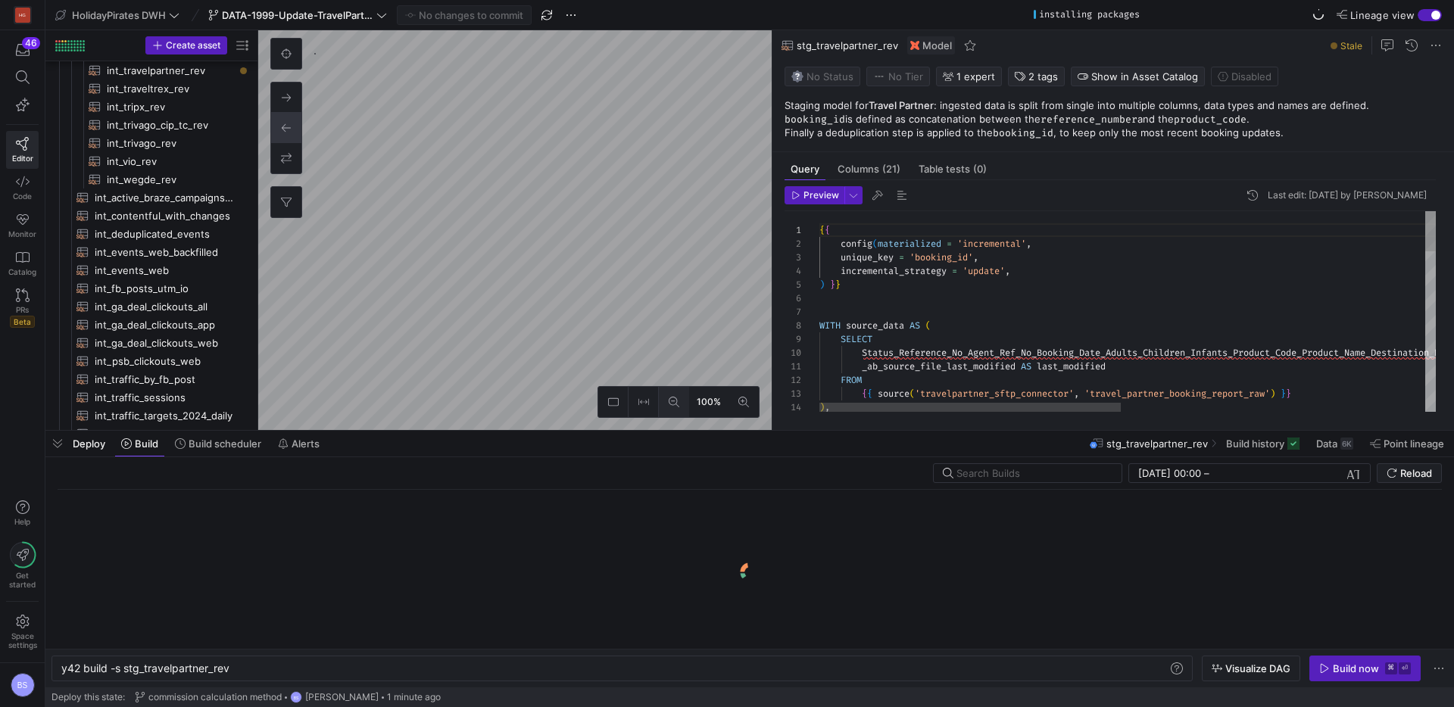
scroll to position [0, 169]
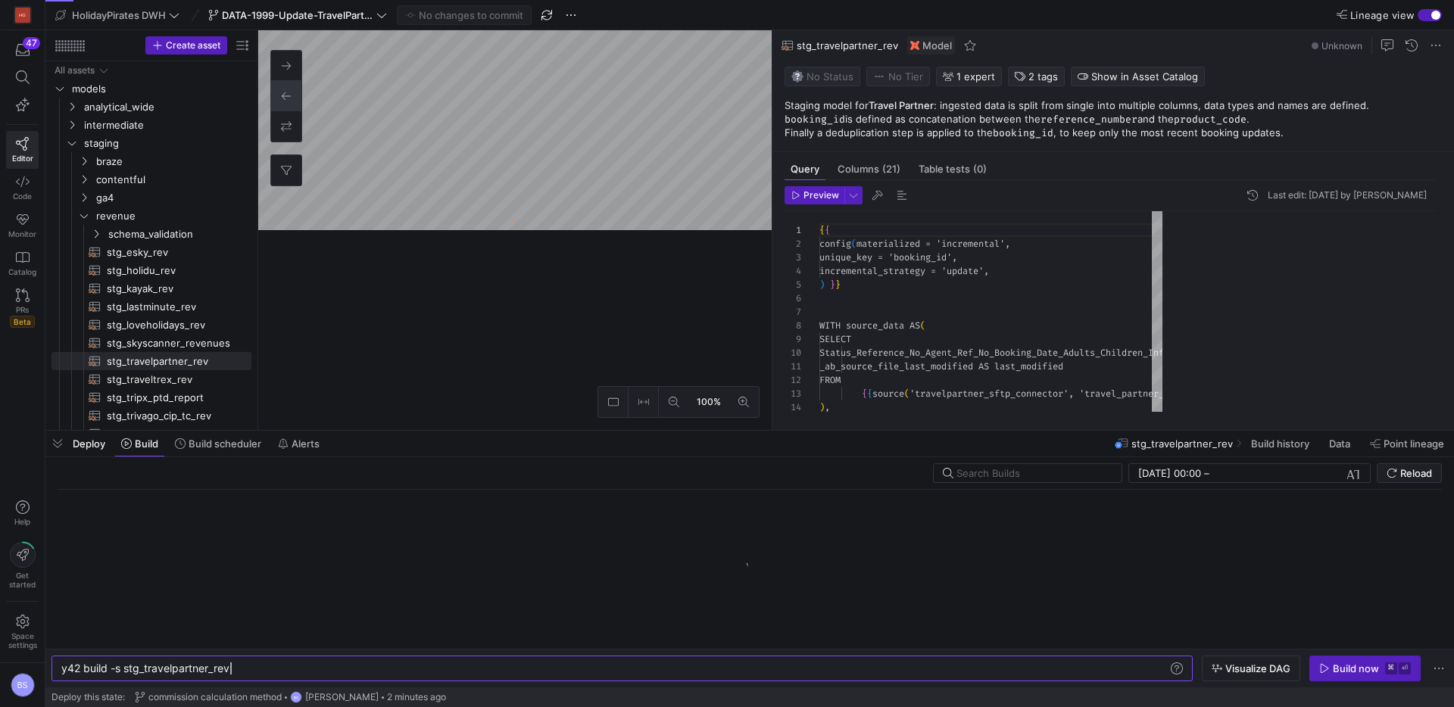
scroll to position [0, 169]
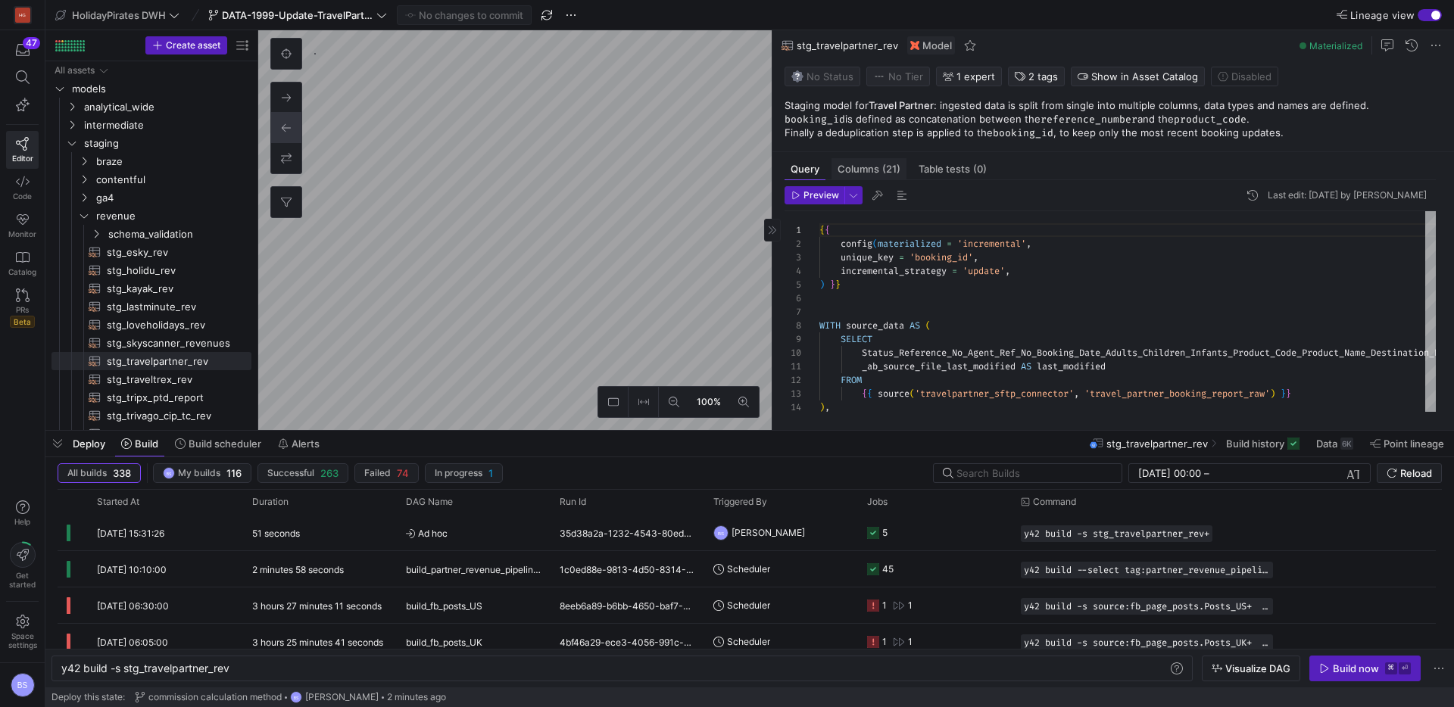
click at [872, 169] on span "Columns (21)" at bounding box center [869, 169] width 63 height 10
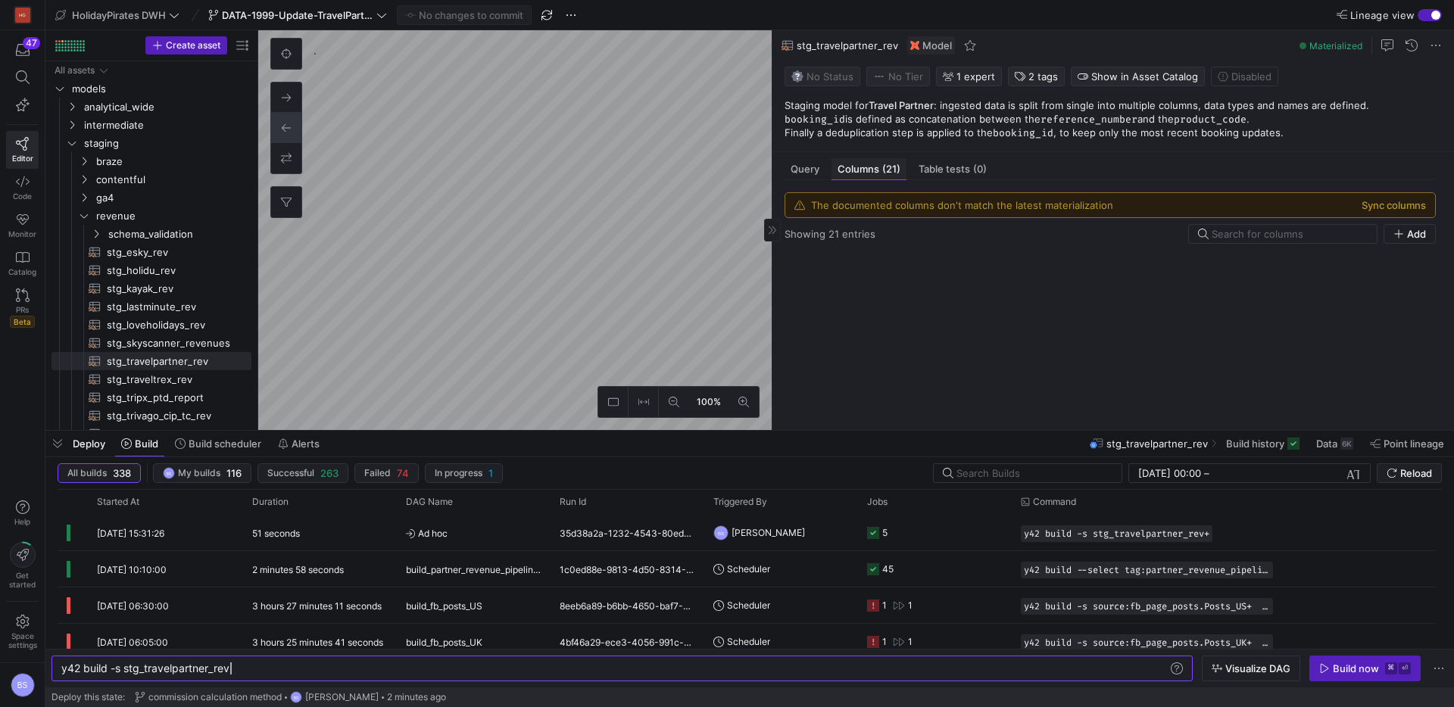
scroll to position [0, 168]
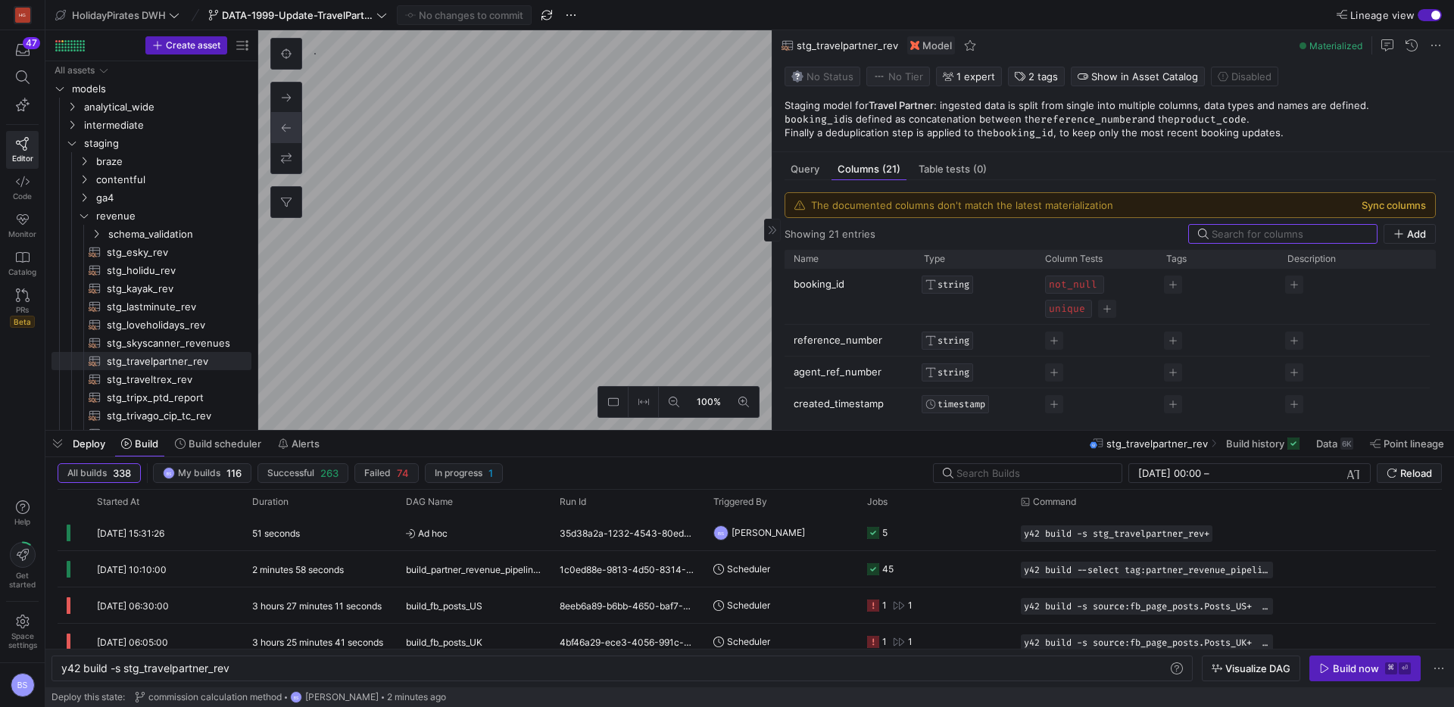
click at [1394, 205] on button "Sync columns" at bounding box center [1394, 205] width 64 height 12
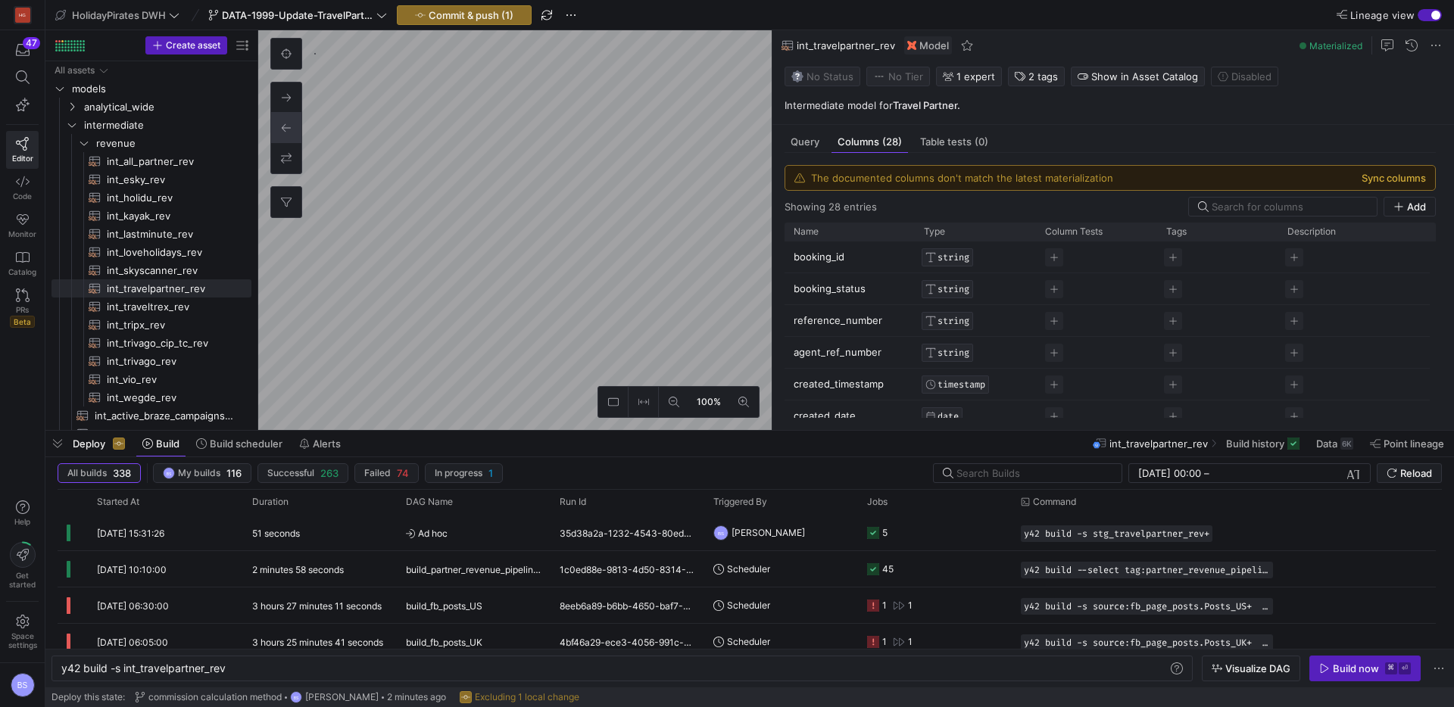
click at [1373, 177] on button "Sync columns" at bounding box center [1394, 178] width 64 height 12
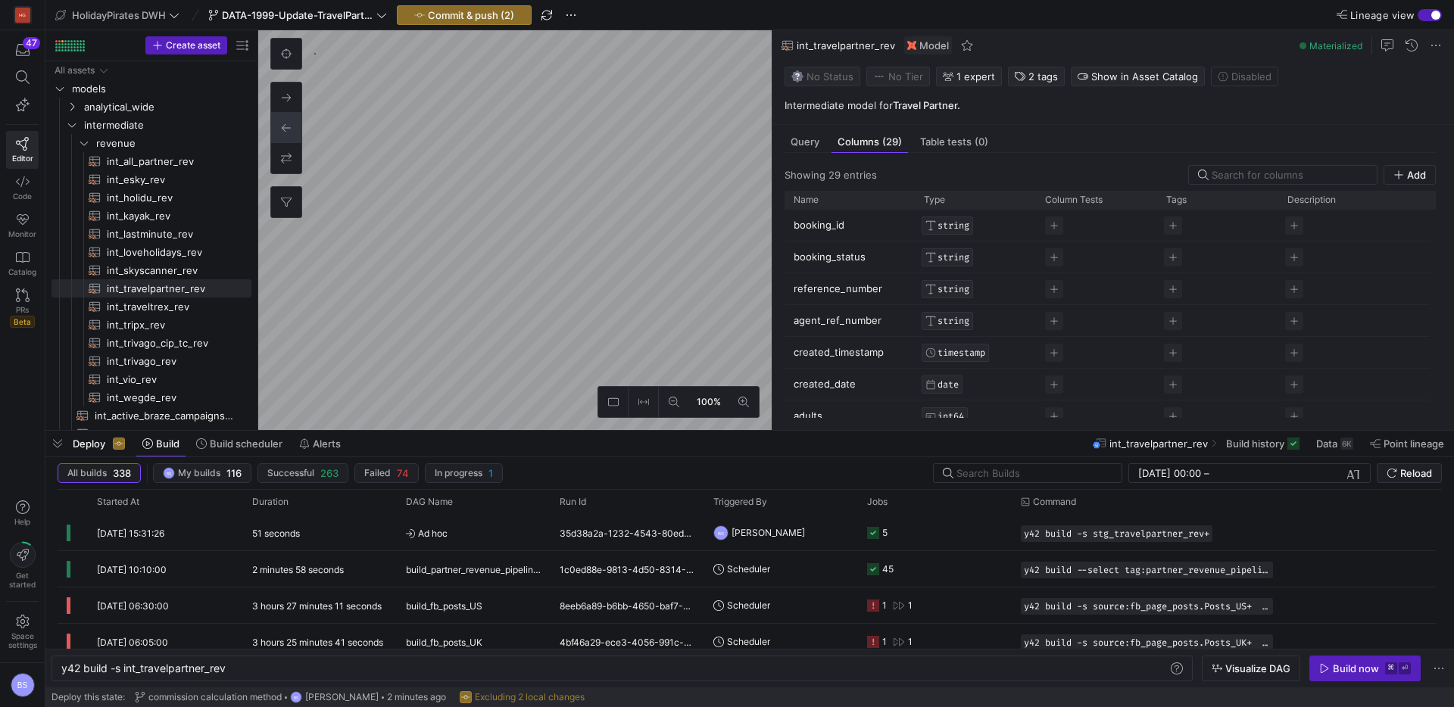
type textarea "y42 build -s mart_travelpartner_partner"
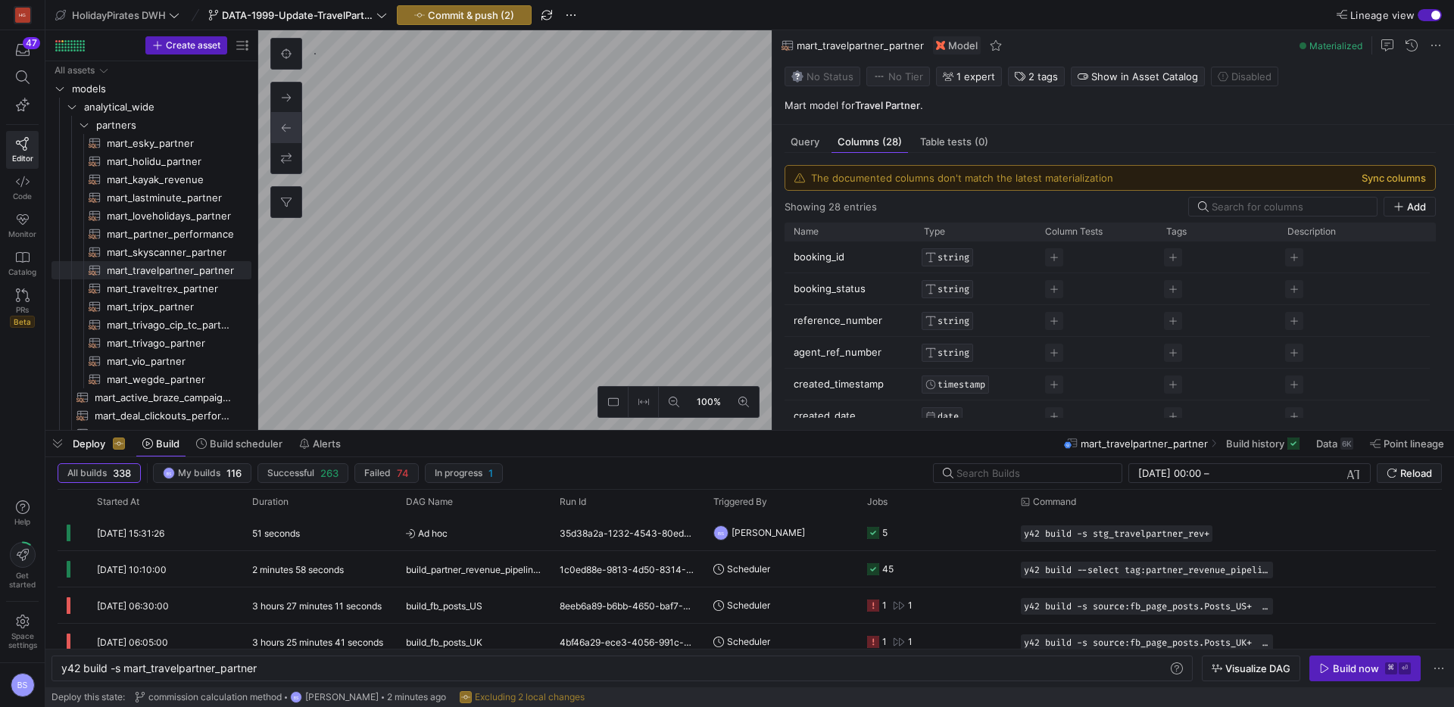
click at [1377, 180] on button "Sync columns" at bounding box center [1394, 178] width 64 height 12
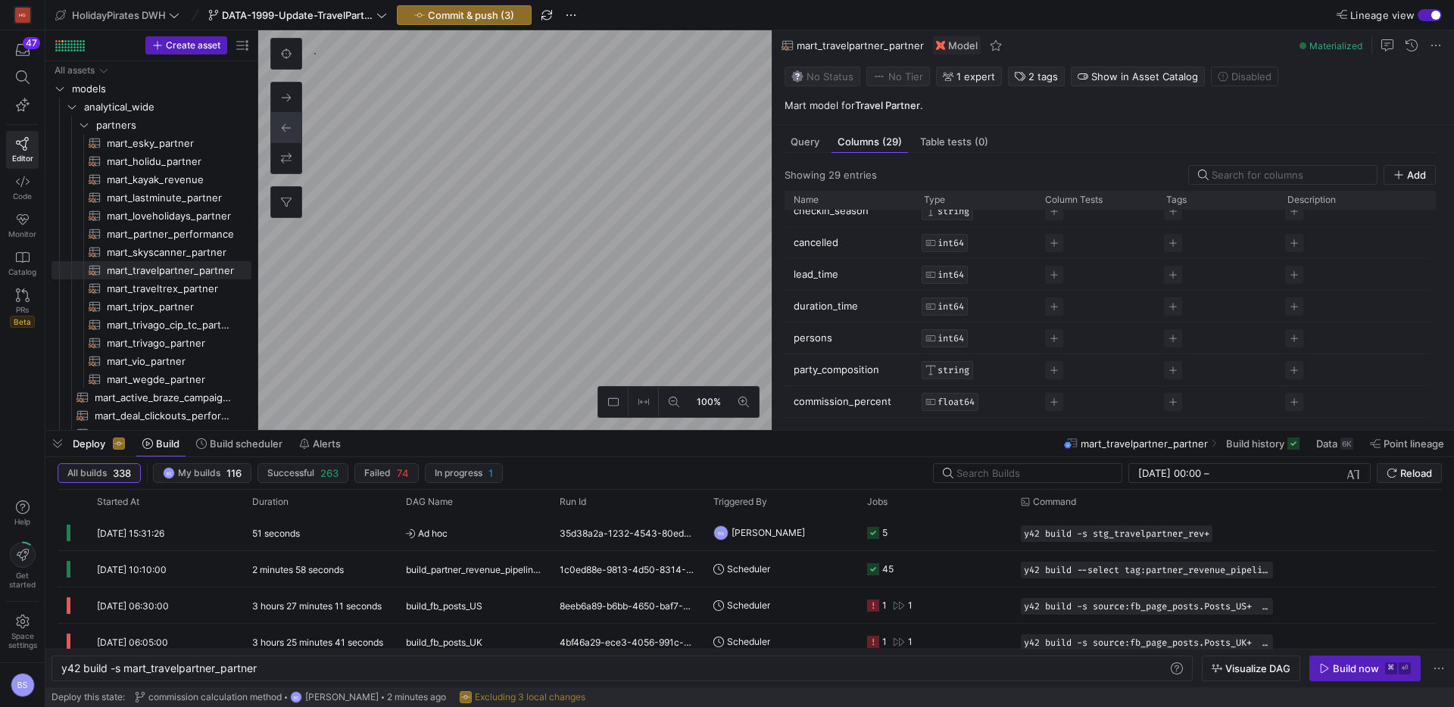
scroll to position [714, 0]
click at [1335, 438] on span "Data" at bounding box center [1326, 444] width 21 height 12
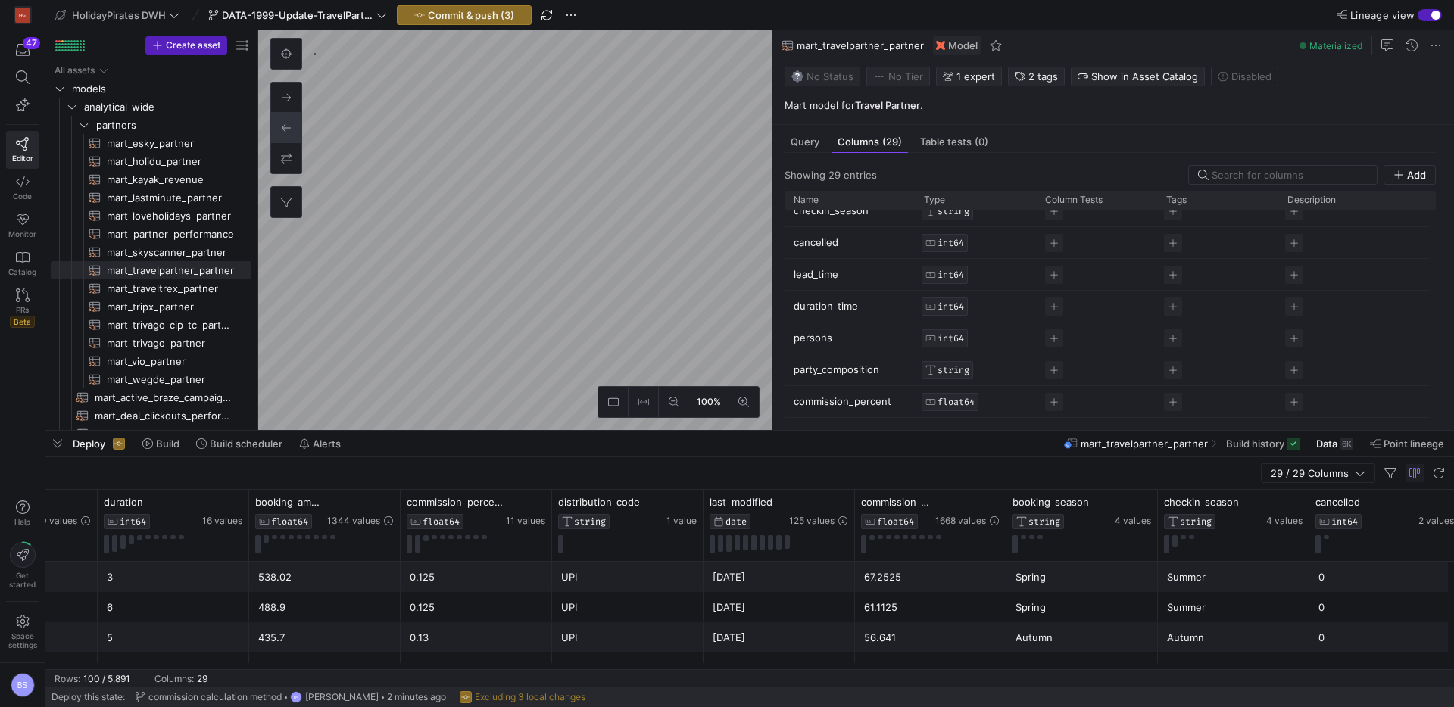
scroll to position [0, 2379]
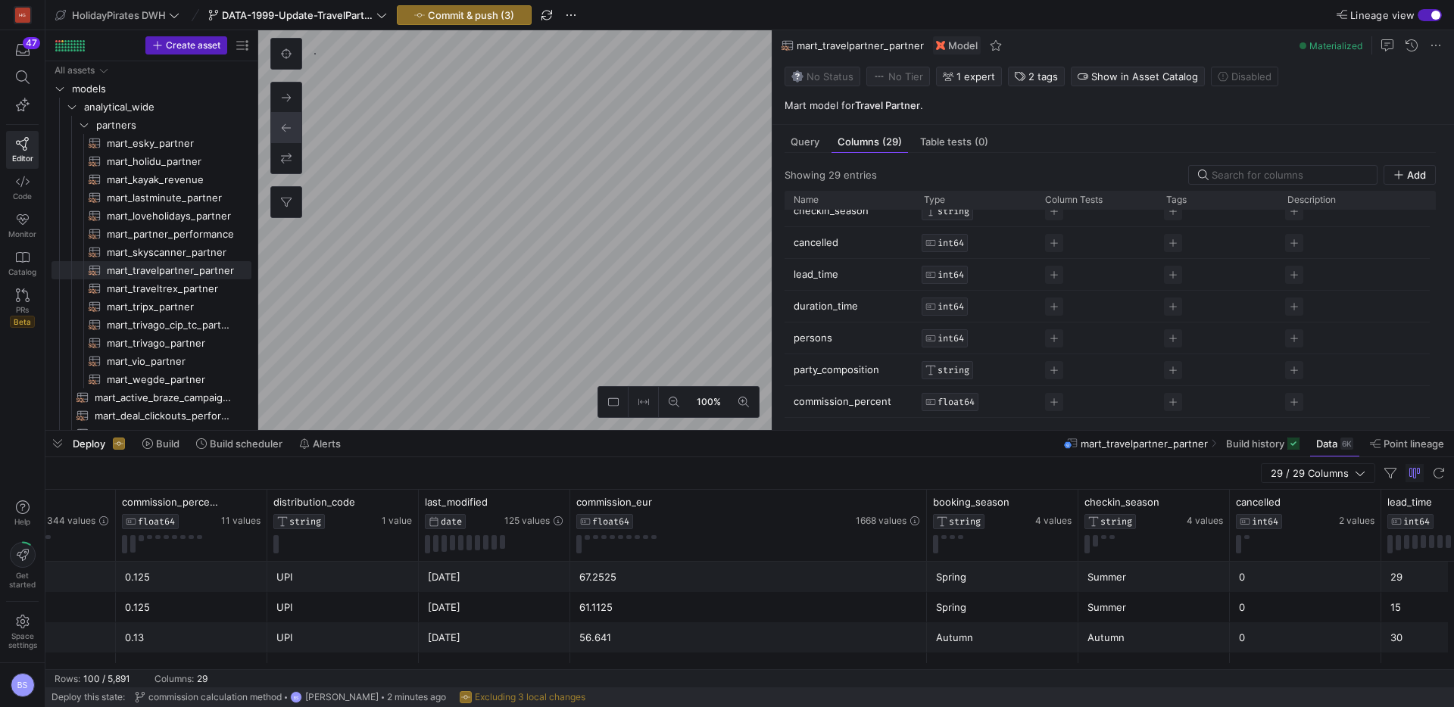
click at [925, 504] on div at bounding box center [926, 525] width 6 height 71
click at [438, 20] on span "Commit & push (3)" at bounding box center [471, 15] width 86 height 12
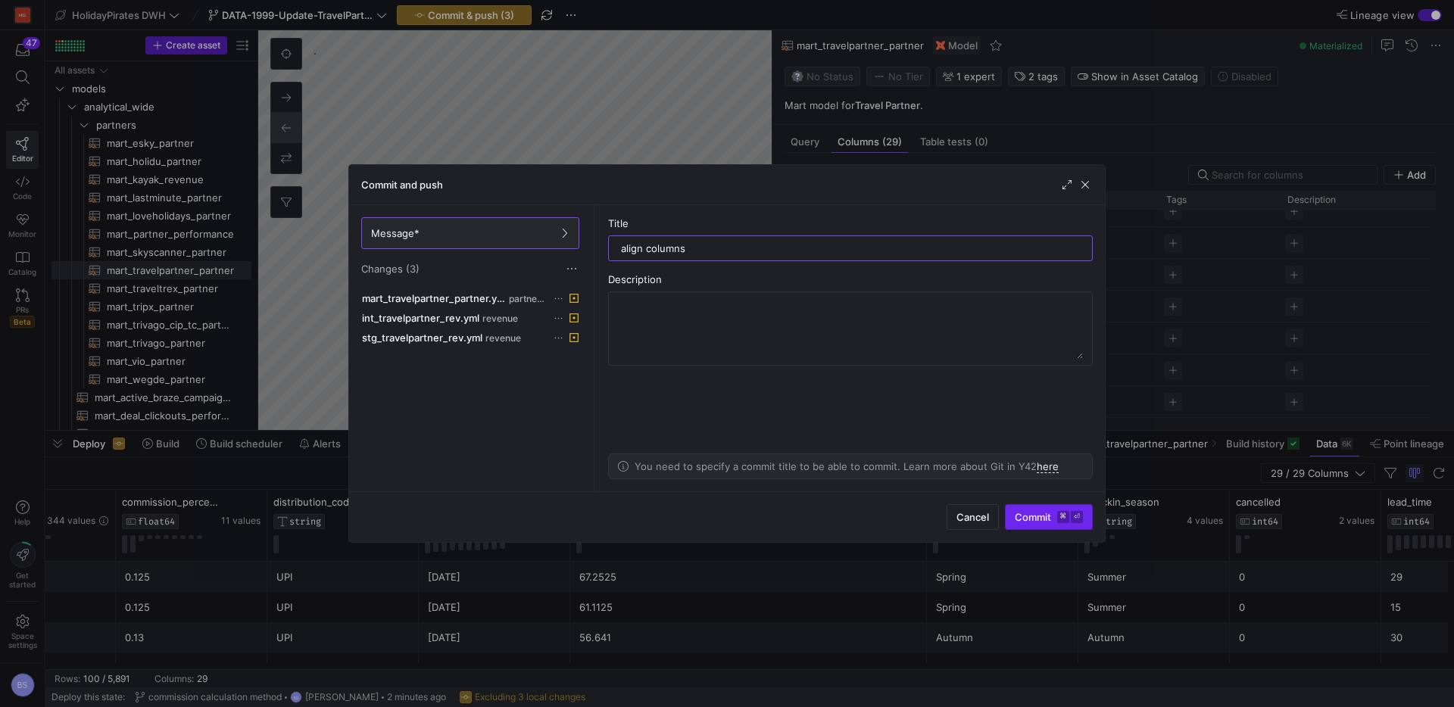
type input "align columns"
click at [1048, 513] on span "Commit ⌘ ⏎" at bounding box center [1049, 517] width 68 height 12
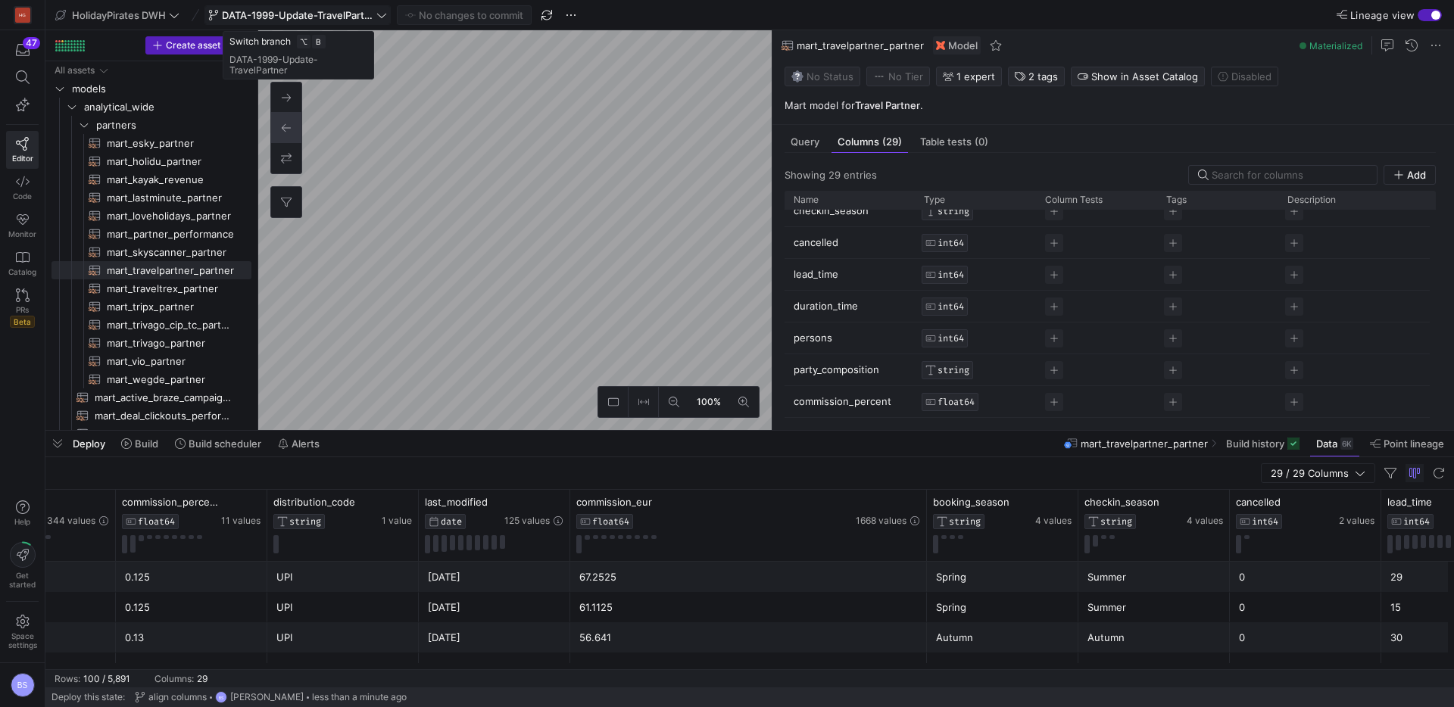
click at [380, 15] on icon at bounding box center [381, 15] width 9 height 5
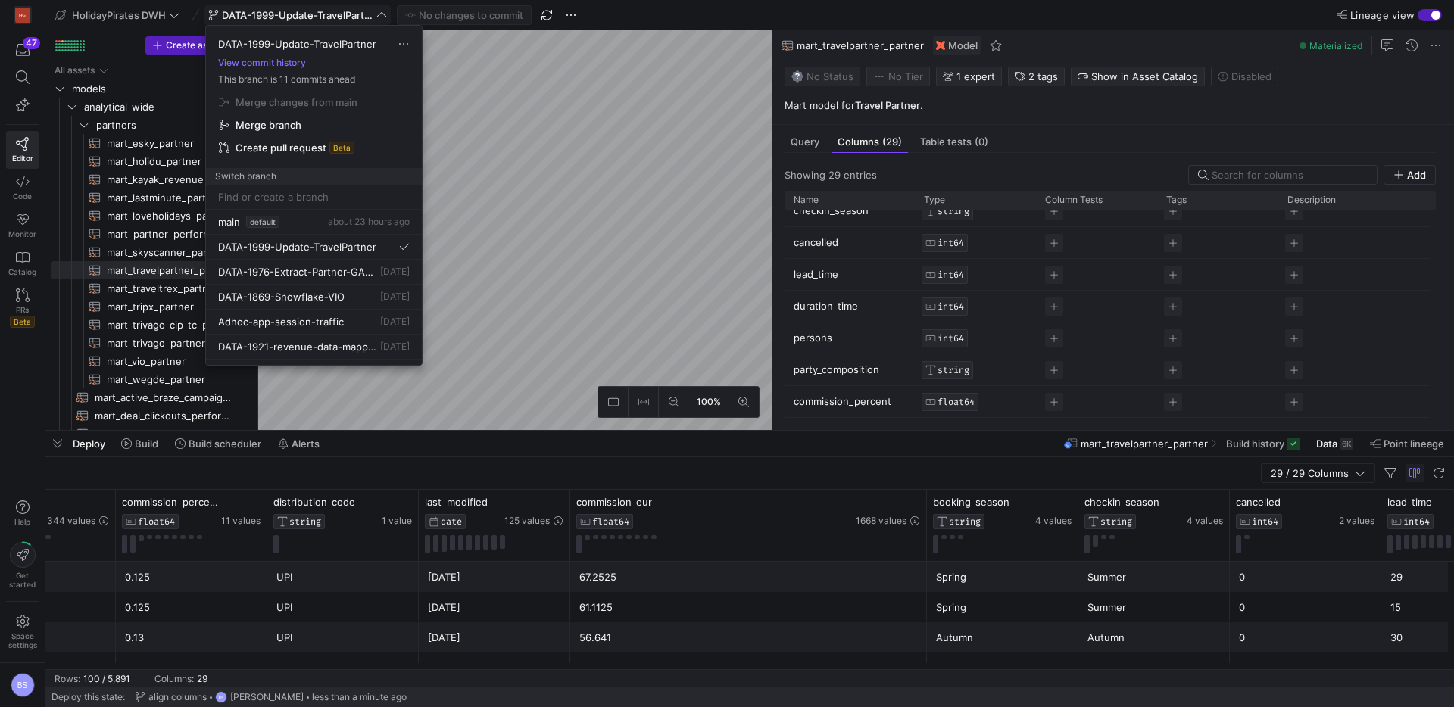
click at [358, 122] on span "Merge branch" at bounding box center [314, 125] width 190 height 12
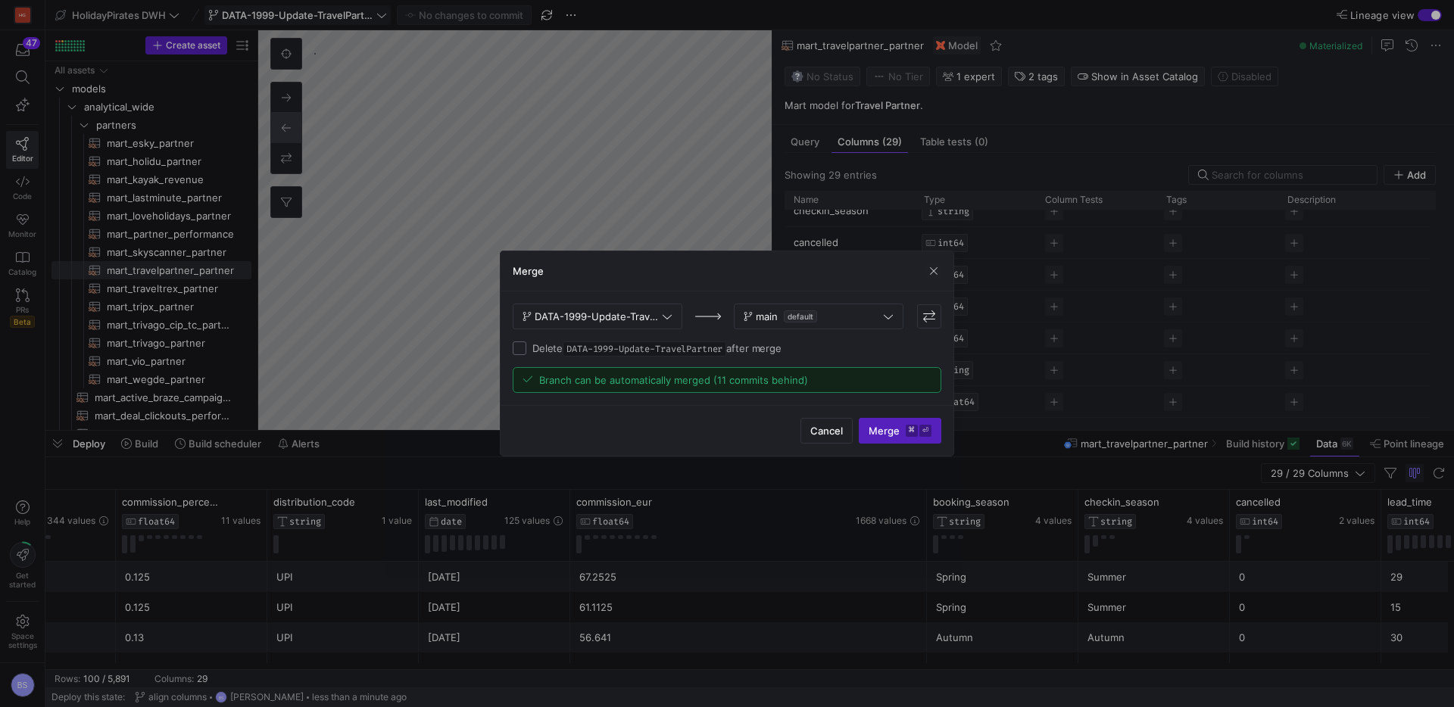
click at [515, 345] on input "Delete DATA-1999-Update-TravelPartner after merge" at bounding box center [520, 349] width 14 height 14
checkbox input "true"
click at [906, 439] on span "submit" at bounding box center [899, 431] width 81 height 24
